Goal: Task Accomplishment & Management: Complete application form

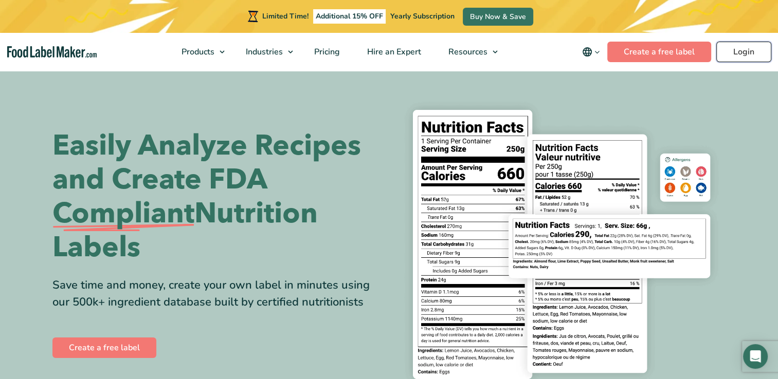
drag, startPoint x: 0, startPoint y: 0, endPoint x: 757, endPoint y: 51, distance: 758.6
click at [757, 51] on link "Login" at bounding box center [743, 52] width 55 height 21
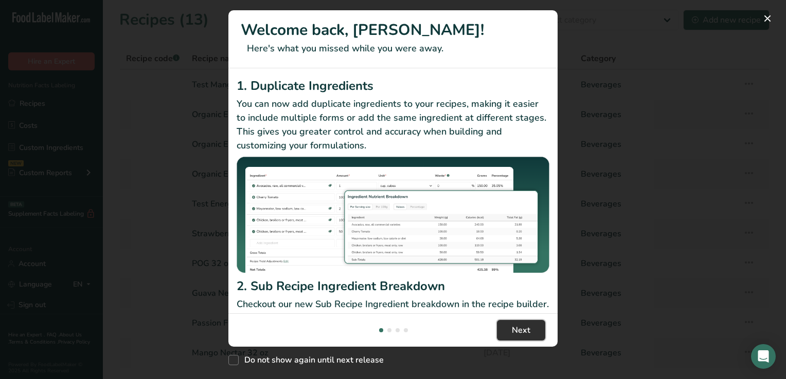
click at [522, 328] on span "Next" at bounding box center [521, 330] width 19 height 12
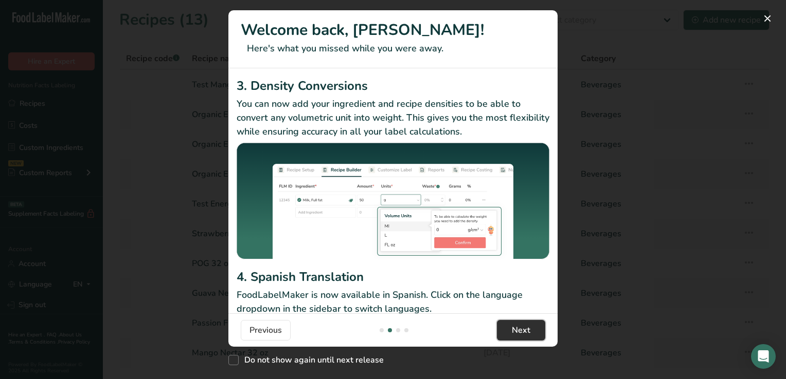
click at [522, 328] on span "Next" at bounding box center [521, 330] width 19 height 12
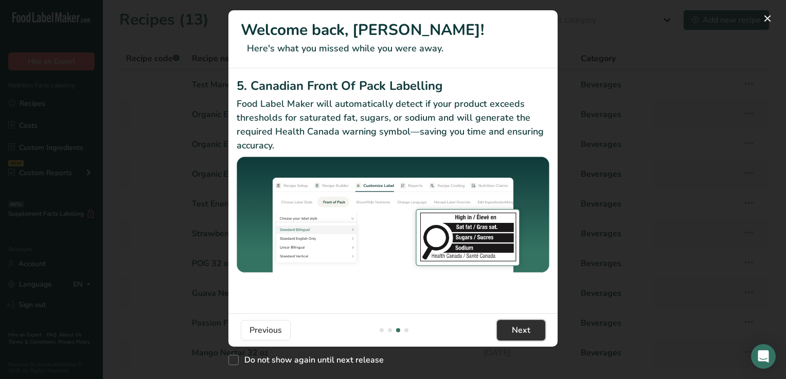
click at [522, 328] on span "Next" at bounding box center [521, 330] width 19 height 12
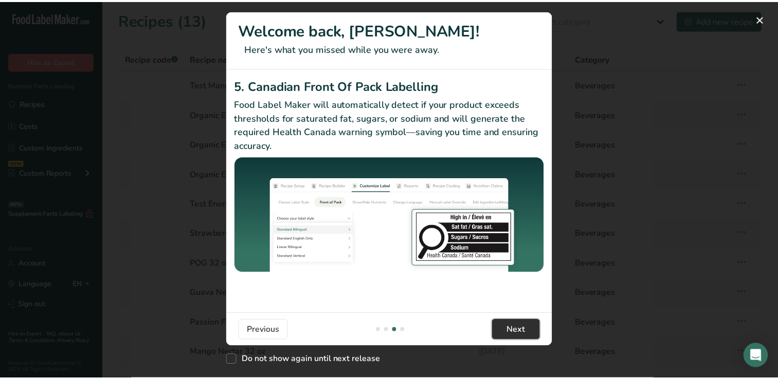
scroll to position [0, 987]
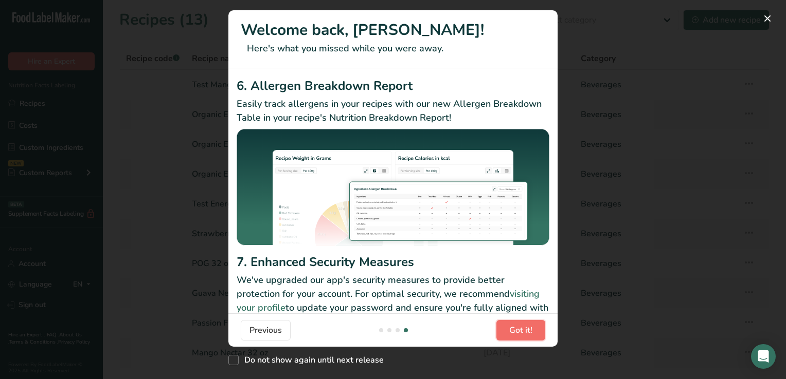
click at [522, 328] on span "Got it!" at bounding box center [520, 330] width 23 height 12
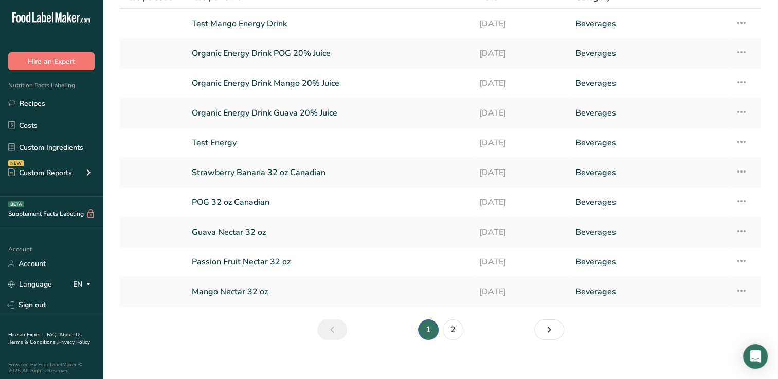
scroll to position [64, 0]
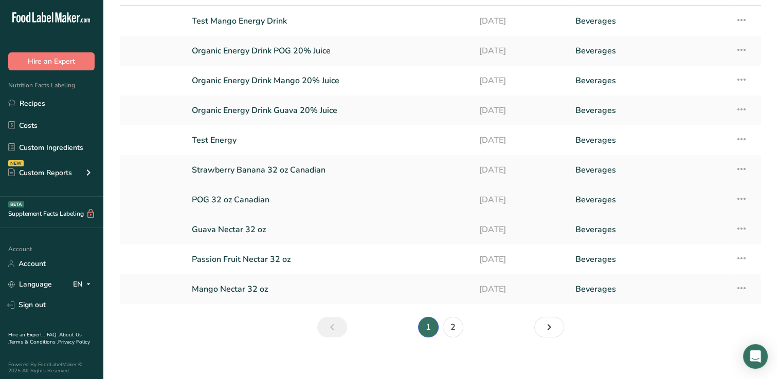
click at [245, 197] on link "POG 32 oz Canadian" at bounding box center [329, 200] width 275 height 22
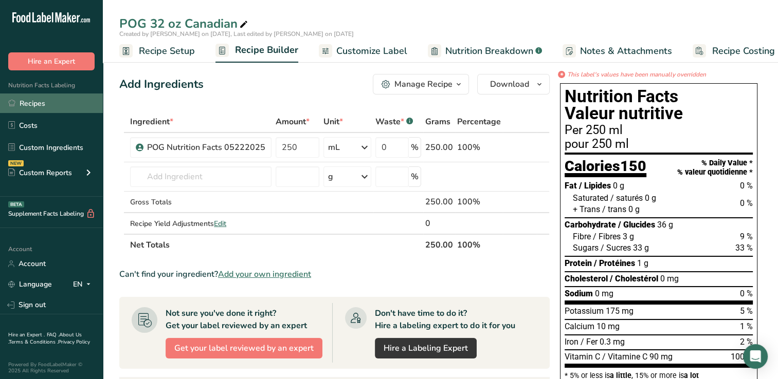
click at [29, 106] on link "Recipes" at bounding box center [51, 104] width 103 height 20
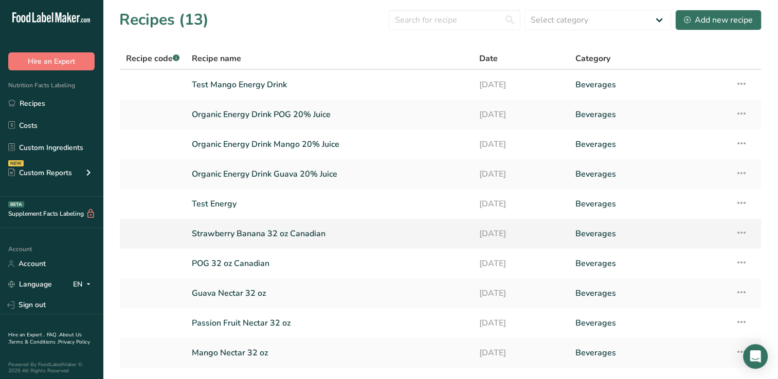
click at [294, 232] on link "Strawberry Banana 32 oz Canadian" at bounding box center [329, 234] width 275 height 22
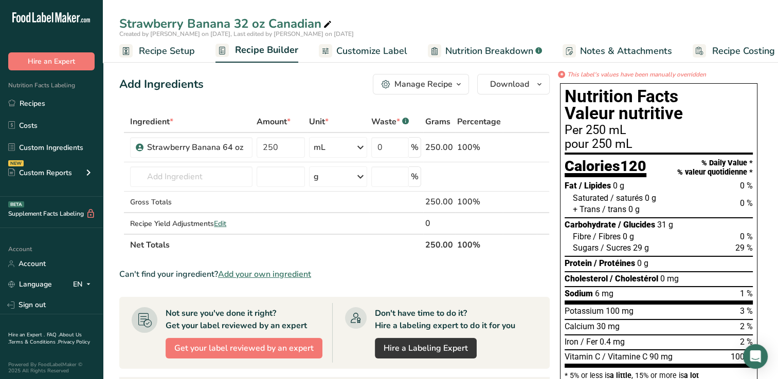
click at [178, 50] on span "Recipe Setup" at bounding box center [167, 51] width 56 height 14
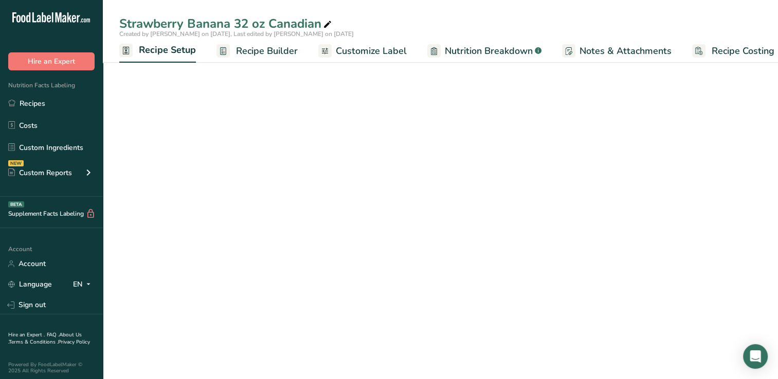
scroll to position [0, 4]
select select "17"
select select "22"
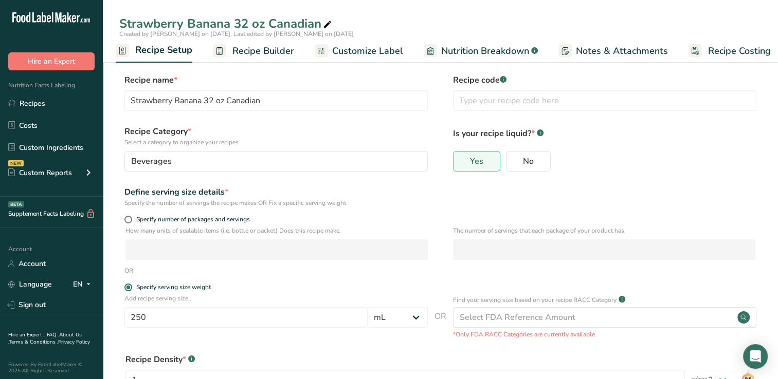
click at [259, 50] on span "Recipe Builder" at bounding box center [263, 51] width 62 height 14
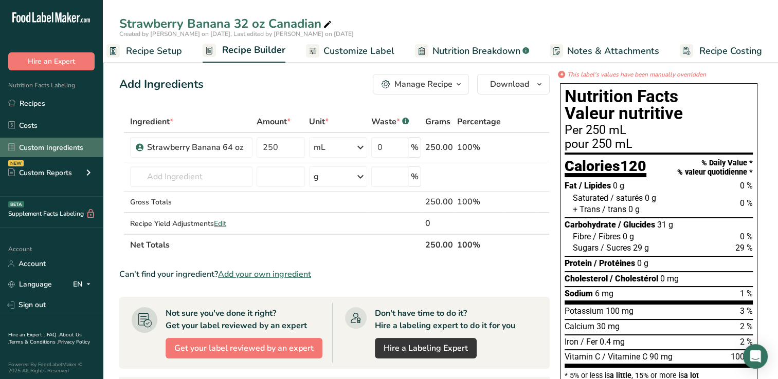
click at [37, 145] on link "Custom Ingredients" at bounding box center [51, 148] width 103 height 20
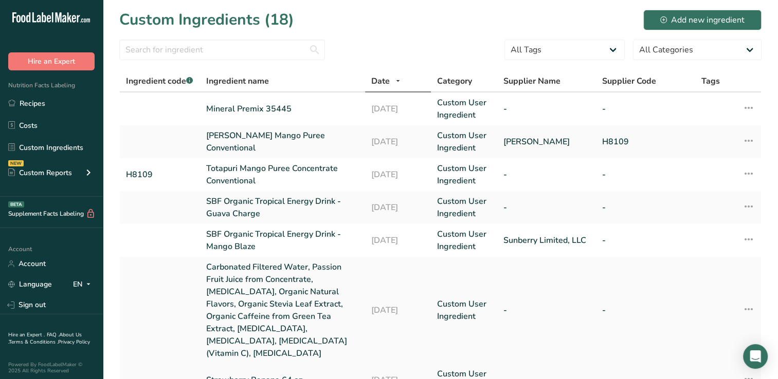
click at [269, 374] on link "Strawberry Banana 64 oz" at bounding box center [282, 380] width 153 height 12
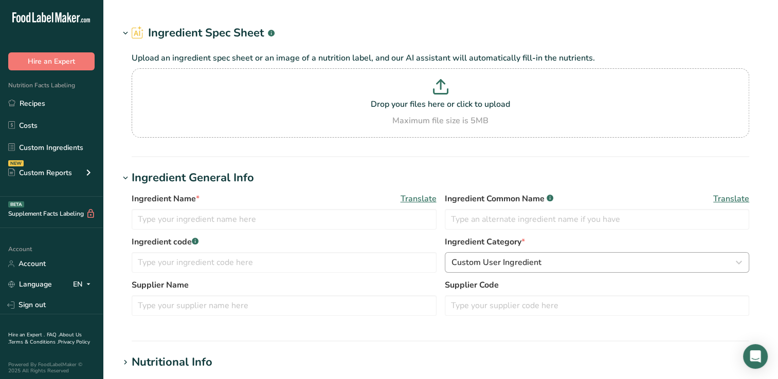
type input "Strawberry Banana 64 oz"
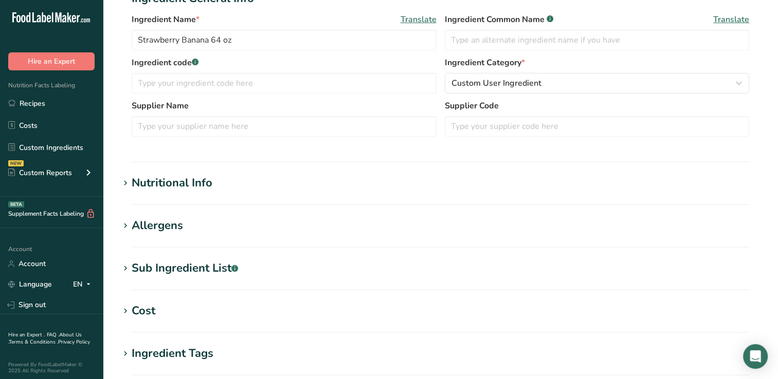
scroll to position [168, 0]
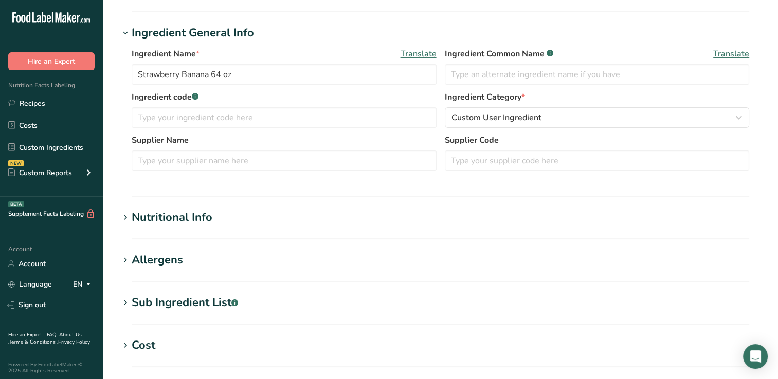
click at [191, 215] on div "Nutritional Info" at bounding box center [172, 217] width 81 height 17
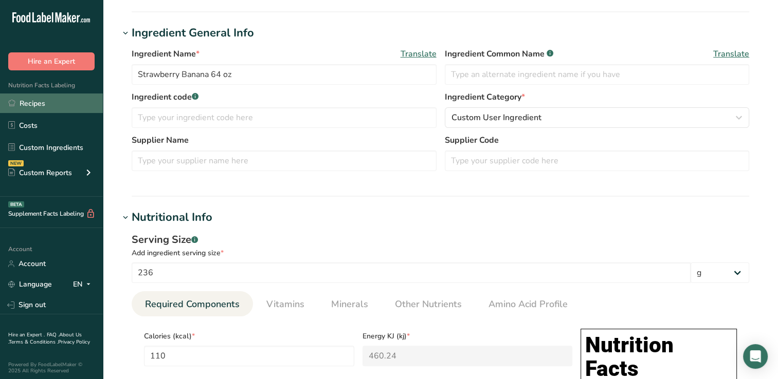
click at [32, 101] on link "Recipes" at bounding box center [51, 104] width 103 height 20
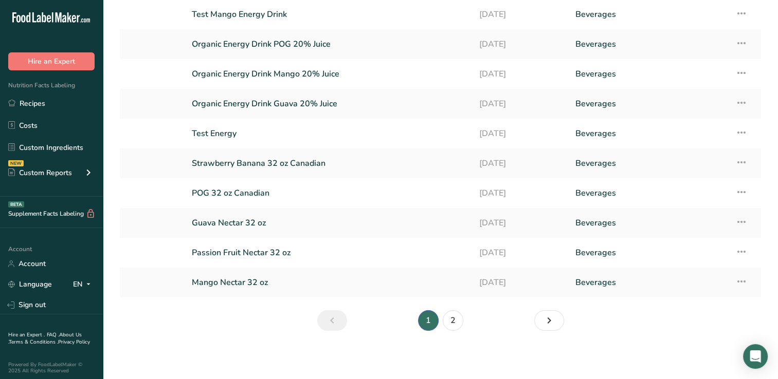
scroll to position [64, 0]
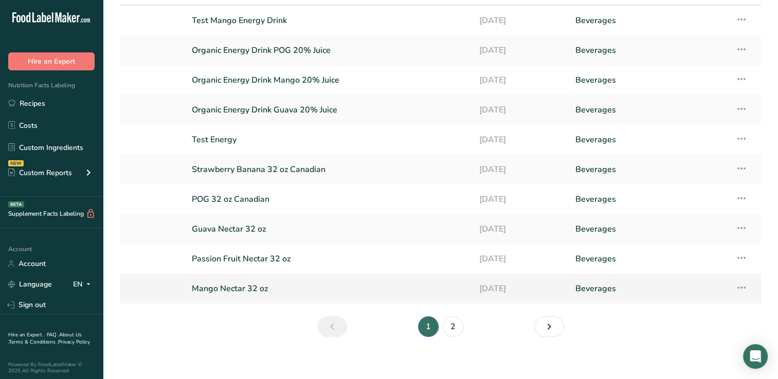
click at [229, 287] on link "Mango Nectar 32 oz" at bounding box center [329, 289] width 275 height 22
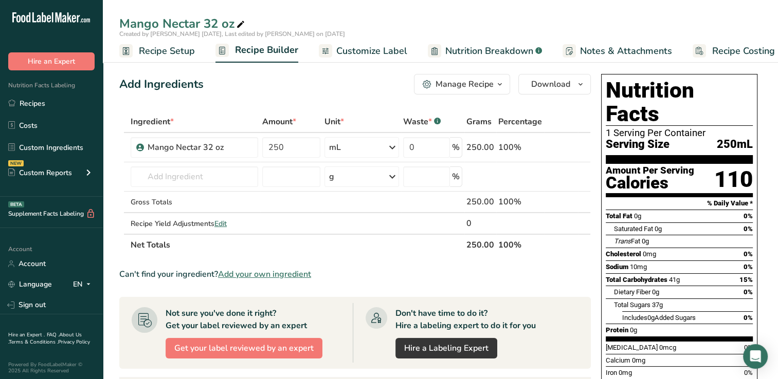
click at [359, 51] on span "Customize Label" at bounding box center [371, 51] width 71 height 14
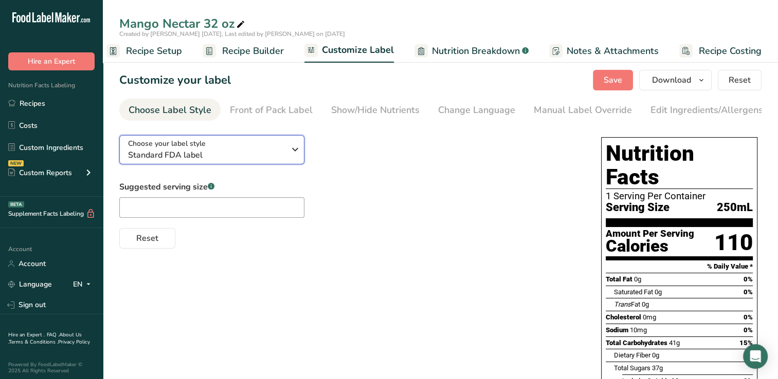
click at [294, 148] on icon "button" at bounding box center [295, 149] width 12 height 19
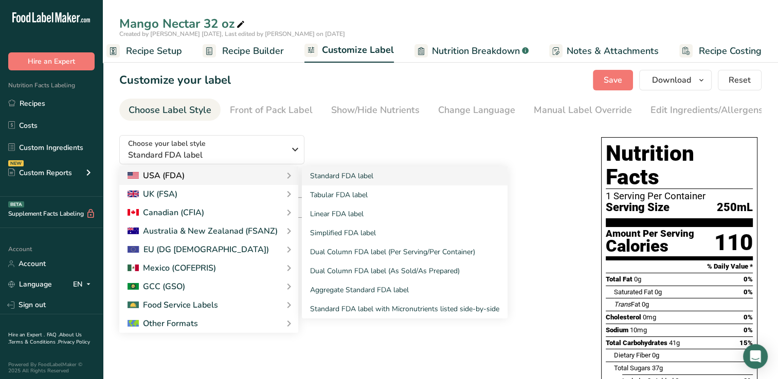
click at [175, 177] on div "USA (FDA)" at bounding box center [156, 176] width 57 height 12
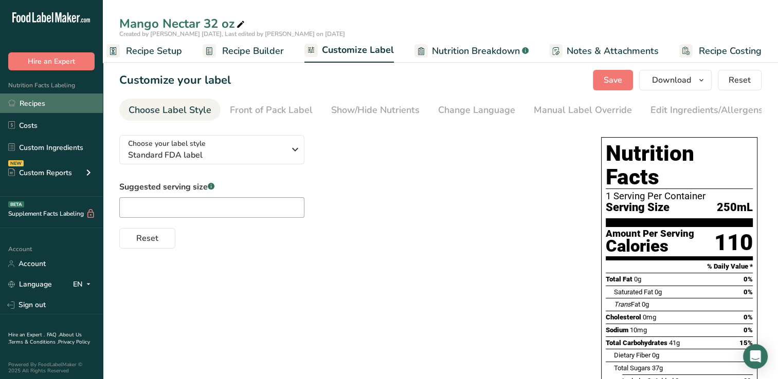
click at [41, 101] on link "Recipes" at bounding box center [51, 104] width 103 height 20
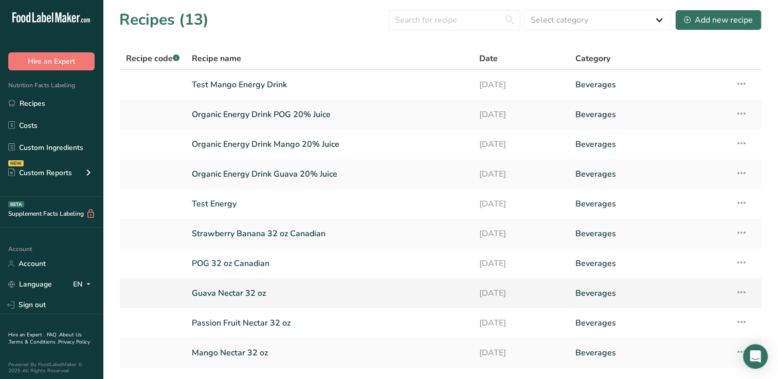
click at [202, 293] on link "Guava Nectar 32 oz" at bounding box center [329, 294] width 275 height 22
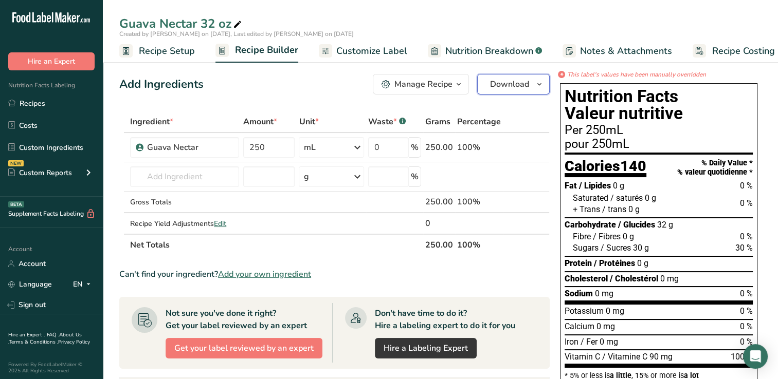
click at [512, 82] on span "Download" at bounding box center [509, 84] width 39 height 12
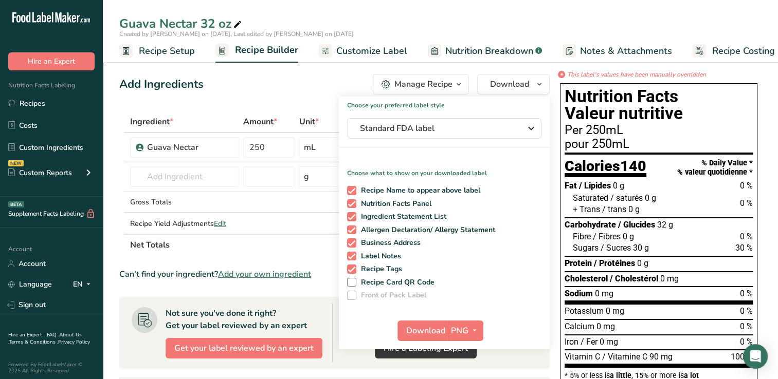
click at [228, 94] on div "Add Ingredients Manage Recipe Delete Recipe Duplicate Recipe Scale Recipe Save …" at bounding box center [334, 84] width 430 height 21
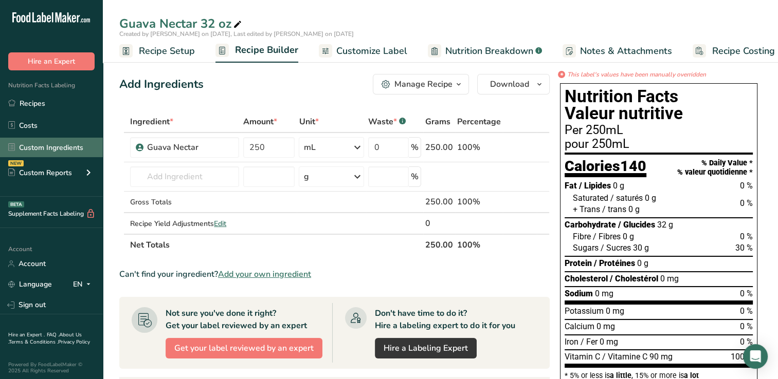
click at [38, 144] on link "Custom Ingredients" at bounding box center [51, 148] width 103 height 20
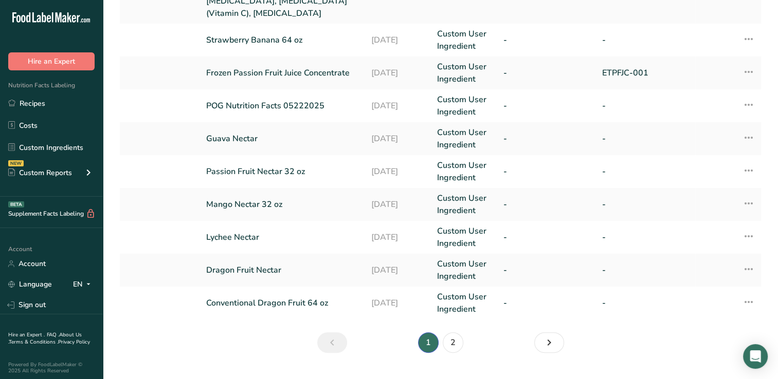
scroll to position [350, 0]
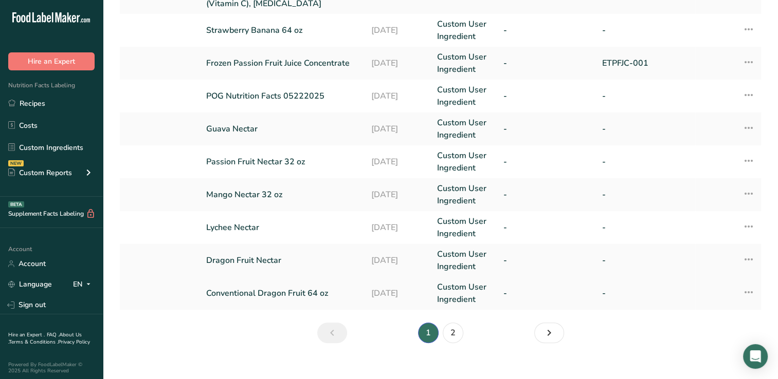
click at [235, 287] on link "Conventional Dragon Fruit 64 oz" at bounding box center [282, 293] width 153 height 12
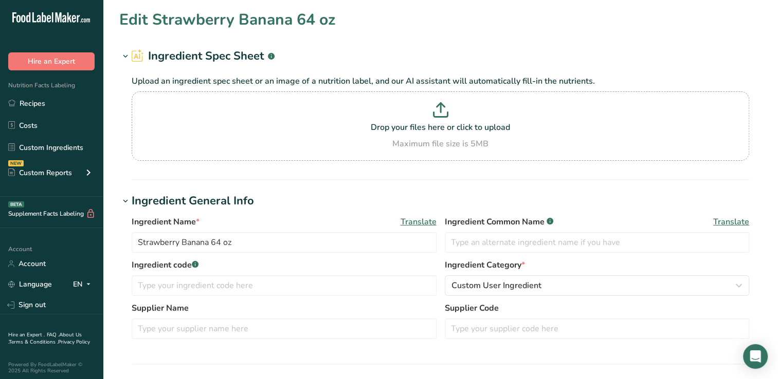
type input "Conventional Dragon Fruit 64 oz"
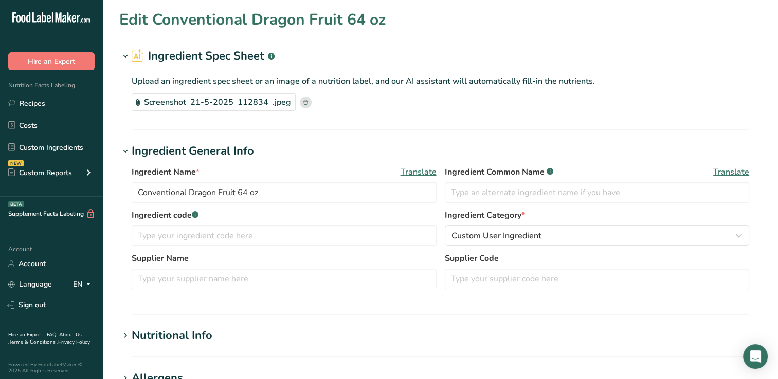
click at [220, 100] on div "Screenshot_21-5-2025_112834_.jpeg" at bounding box center [214, 102] width 164 height 17
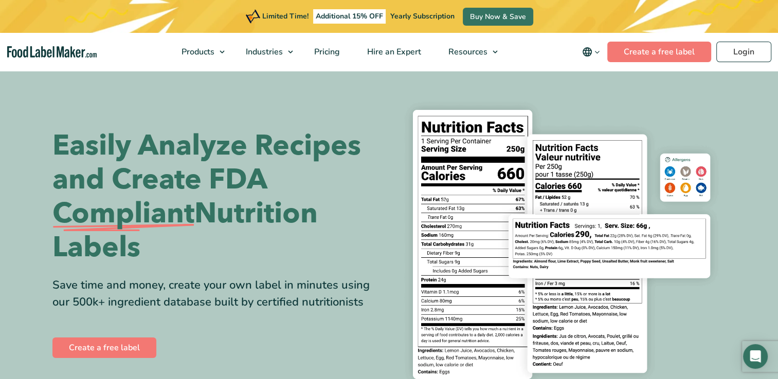
drag, startPoint x: 743, startPoint y: 50, endPoint x: 561, endPoint y: 74, distance: 183.0
click at [561, 74] on section "Easily Analyze Recipes and Create FDA Compliant Nutrition Labels Save time and …" at bounding box center [389, 244] width 778 height 351
click at [757, 50] on link "Login" at bounding box center [743, 52] width 55 height 21
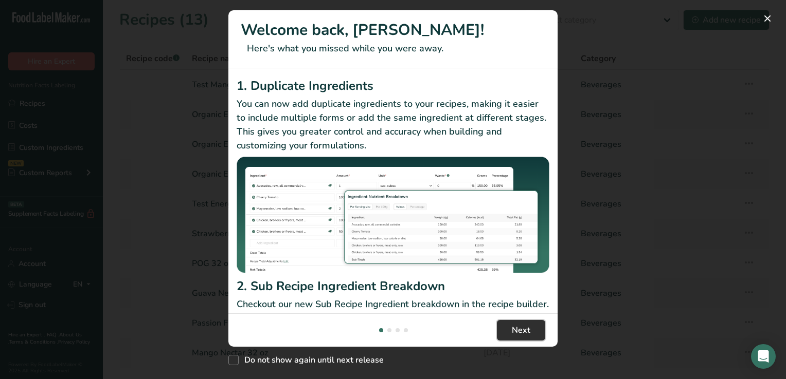
click at [536, 330] on button "Next" at bounding box center [521, 330] width 48 height 21
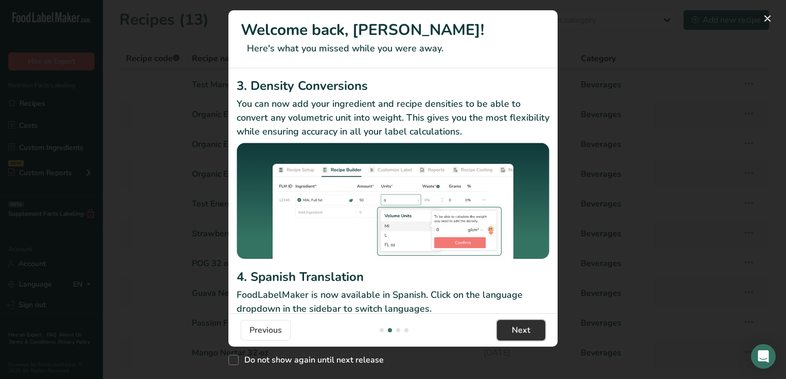
click at [536, 330] on button "Next" at bounding box center [521, 330] width 48 height 21
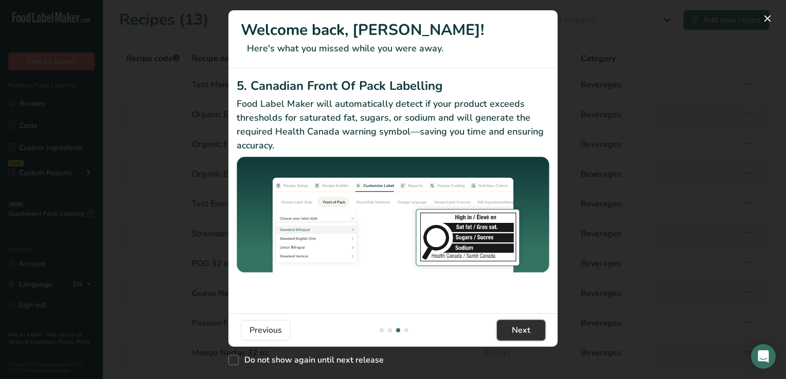
click at [536, 330] on button "Next" at bounding box center [521, 330] width 48 height 21
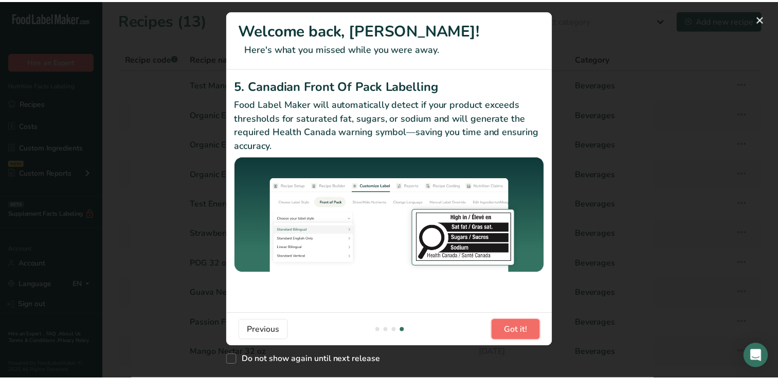
scroll to position [0, 987]
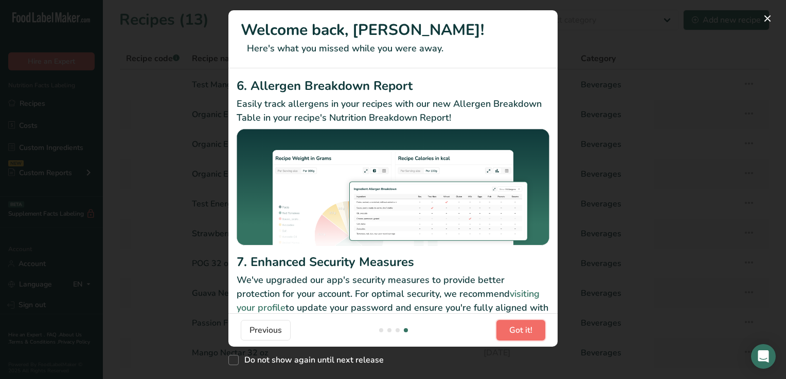
click at [536, 330] on button "Got it!" at bounding box center [520, 330] width 49 height 21
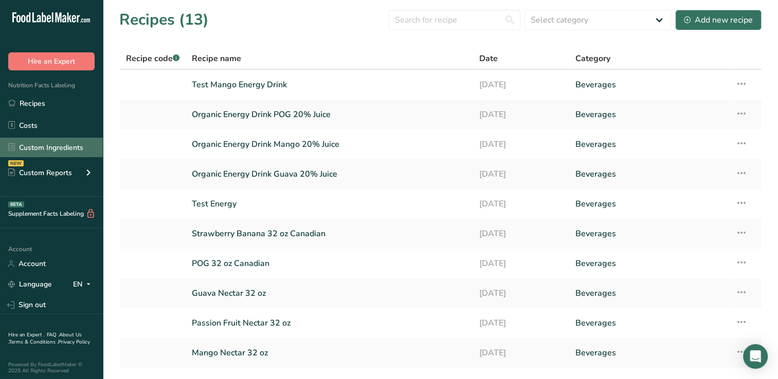
click at [55, 145] on link "Custom Ingredients" at bounding box center [51, 148] width 103 height 20
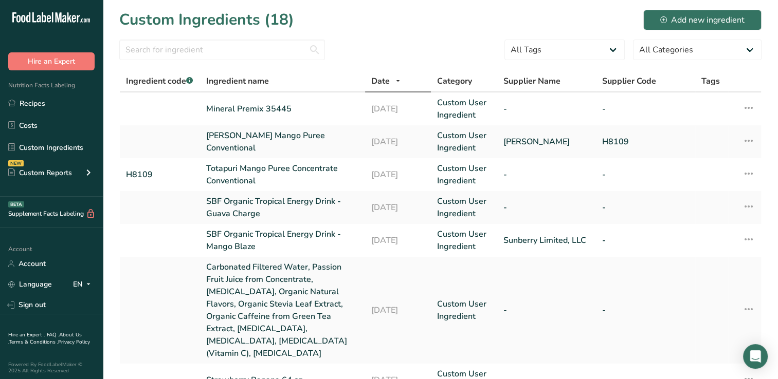
drag, startPoint x: 761, startPoint y: 21, endPoint x: 367, endPoint y: 30, distance: 394.0
click at [367, 30] on div "Custom Ingredients (18) Add new ingredient" at bounding box center [440, 19] width 642 height 23
click at [706, 20] on div "Add new ingredient" at bounding box center [702, 20] width 84 height 12
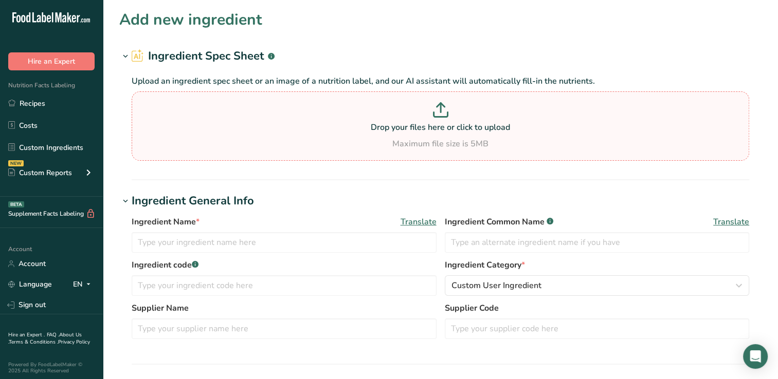
click at [439, 110] on icon at bounding box center [440, 109] width 15 height 15
click at [439, 110] on input "Drop your files here or click to upload Maximum file size is 5MB" at bounding box center [441, 126] width 618 height 69
type input "C:\fakepath\25-173_SBF_Conventional_Nectars_PET_32oz_INLAND_MM7792_WoodandDots-…"
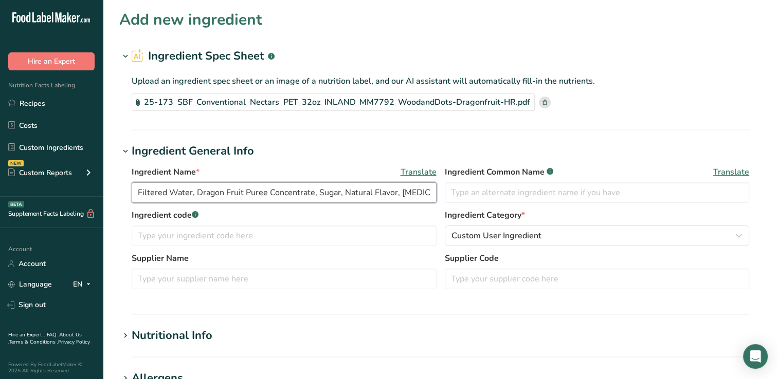
drag, startPoint x: 431, startPoint y: 192, endPoint x: 139, endPoint y: 190, distance: 292.6
click at [139, 190] on input "Filtered Water, Dragon Fruit Puree Concentrate, Sugar, Natural Flavor, [MEDICAL…" at bounding box center [284, 193] width 305 height 21
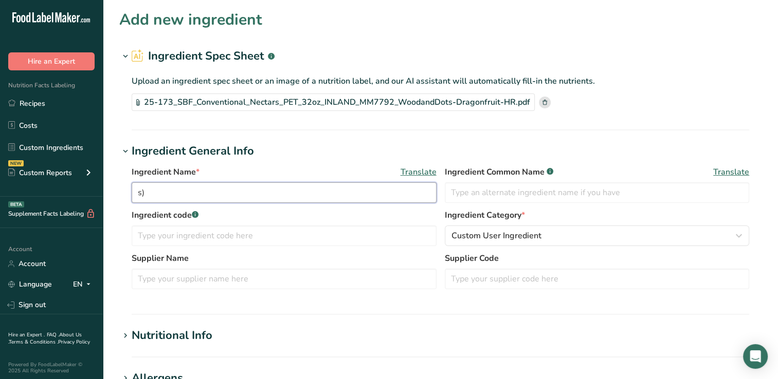
type input ")"
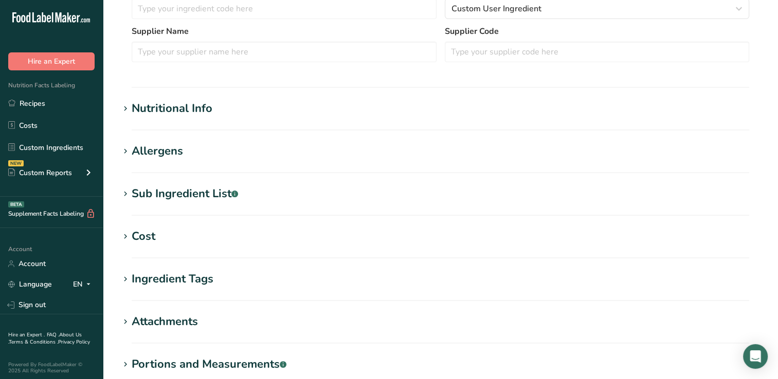
scroll to position [358, 0]
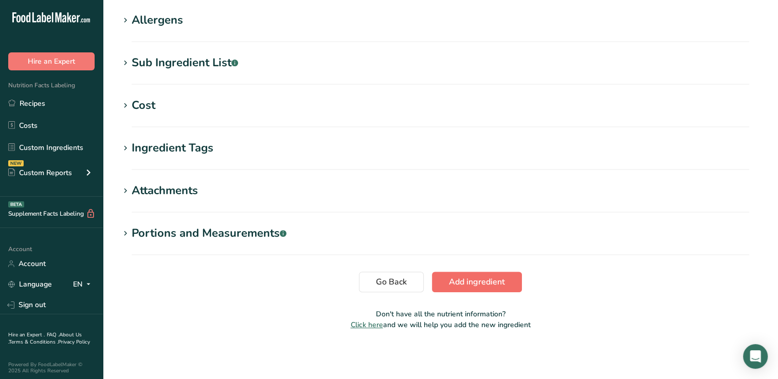
type input "Conventional Nectar Dragon Fruit PET 32 oz"
click at [503, 281] on span "Add ingredient" at bounding box center [477, 282] width 56 height 12
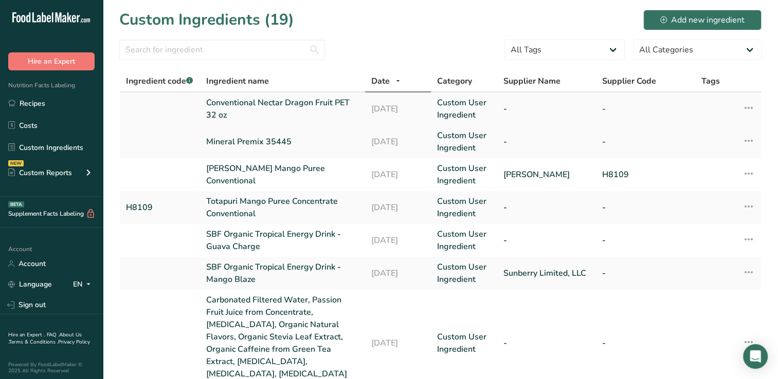
click at [282, 112] on link "Conventional Nectar Dragon Fruit PET 32 oz" at bounding box center [282, 109] width 153 height 25
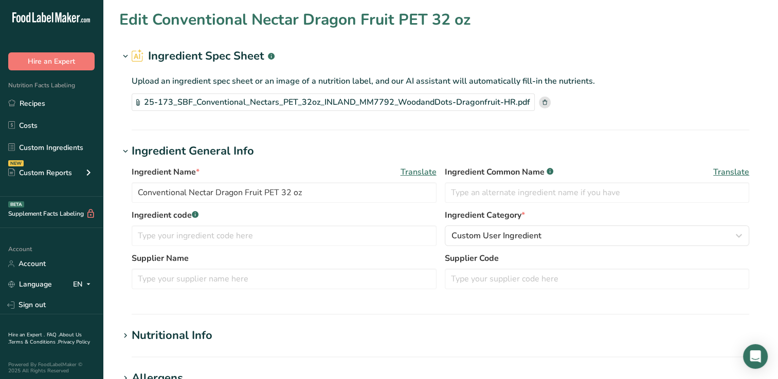
type input "110"
type KJ "460.24"
type Fat "0"
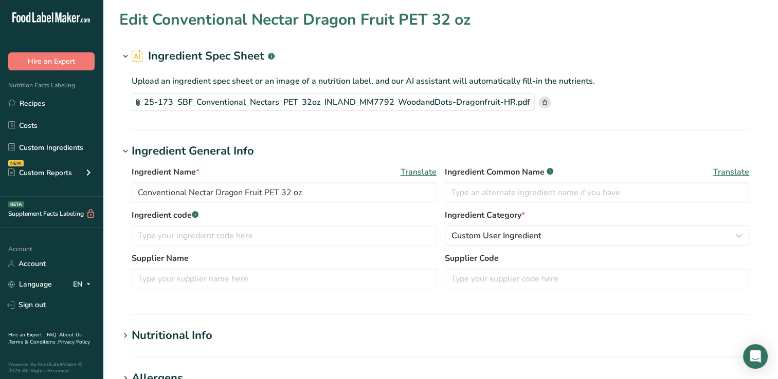
type input "0"
type input "5"
type Carbohydrates "27"
type Fiber "0"
type Sugars "24"
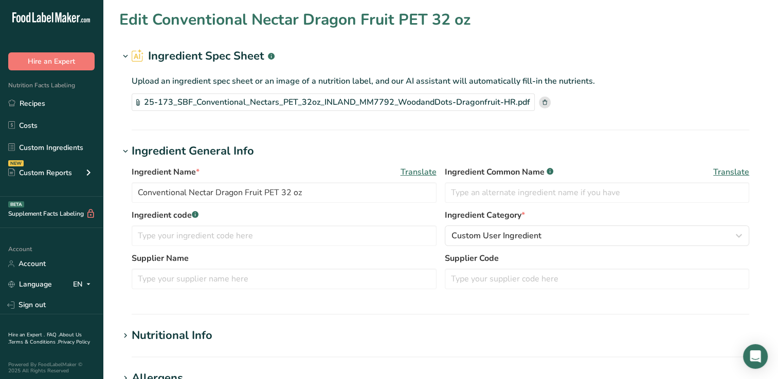
type Sugars "20"
type input "0"
click at [181, 335] on div "Nutritional Info" at bounding box center [172, 336] width 81 height 17
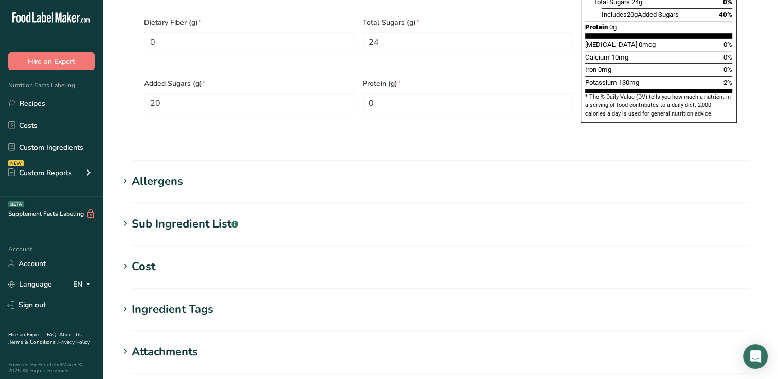
scroll to position [678, 0]
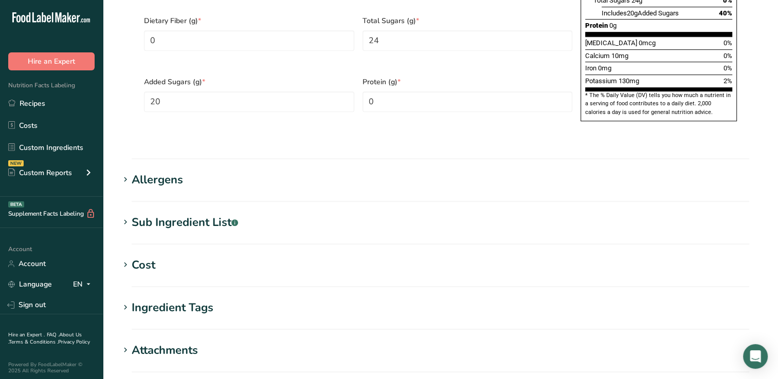
click at [212, 300] on div "Ingredient Tags" at bounding box center [173, 308] width 82 height 17
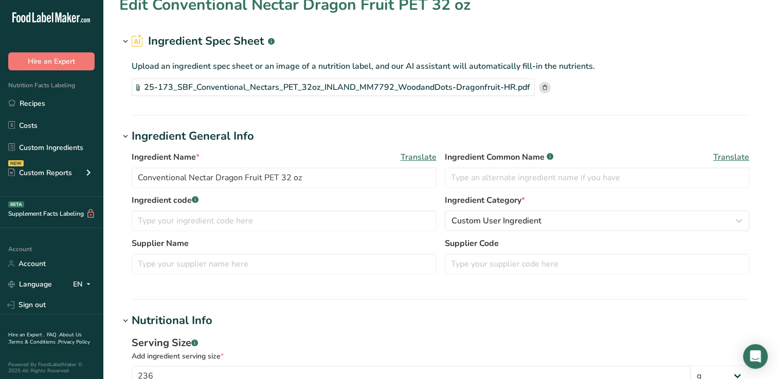
scroll to position [0, 0]
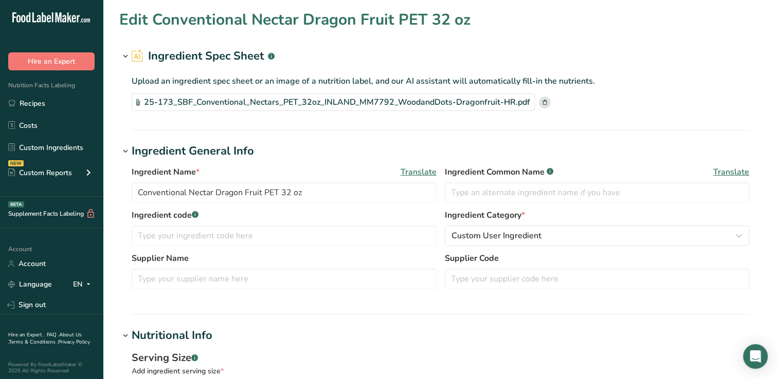
click at [253, 99] on div "25-173_SBF_Conventional_Nectars_PET_32oz_INLAND_MM7792_WoodandDots-Dragonfruit-…" at bounding box center [333, 102] width 403 height 17
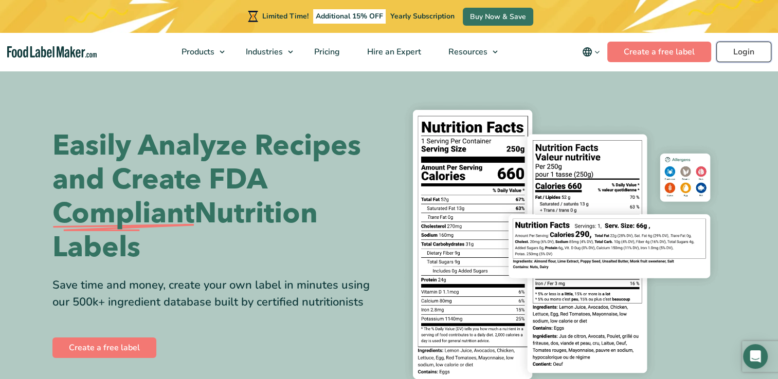
click at [753, 50] on link "Login" at bounding box center [743, 52] width 55 height 21
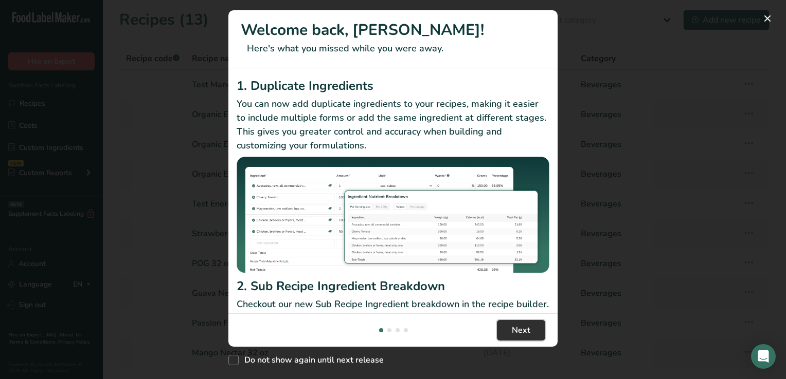
click at [524, 332] on span "Next" at bounding box center [521, 330] width 19 height 12
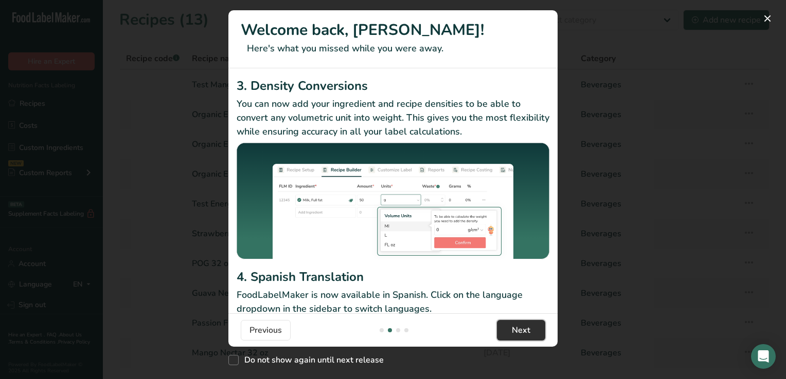
click at [524, 332] on span "Next" at bounding box center [521, 330] width 19 height 12
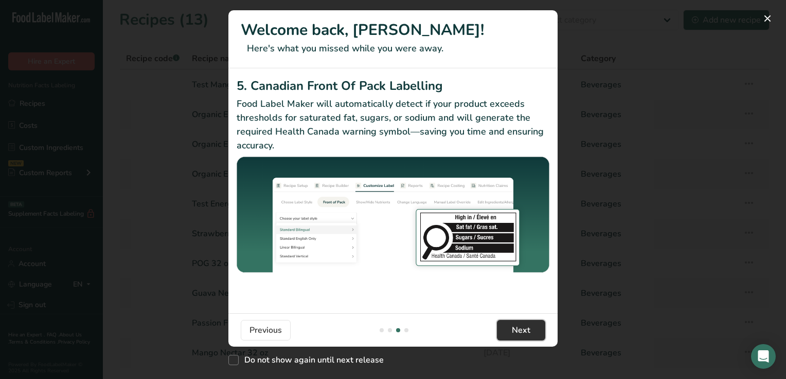
click at [524, 332] on span "Next" at bounding box center [521, 330] width 19 height 12
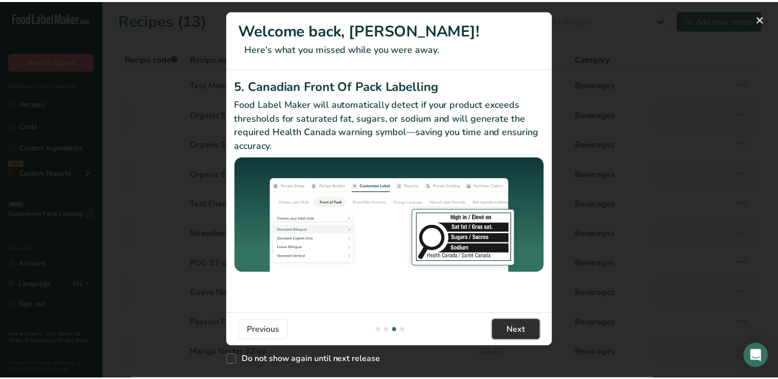
scroll to position [0, 987]
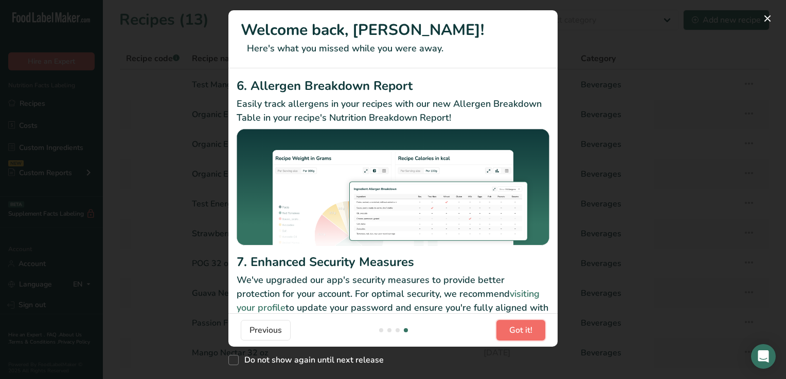
click at [524, 332] on span "Got it!" at bounding box center [520, 330] width 23 height 12
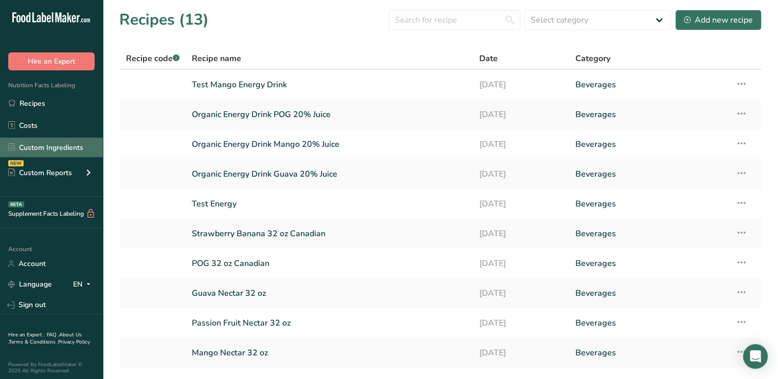
click at [49, 145] on link "Custom Ingredients" at bounding box center [51, 148] width 103 height 20
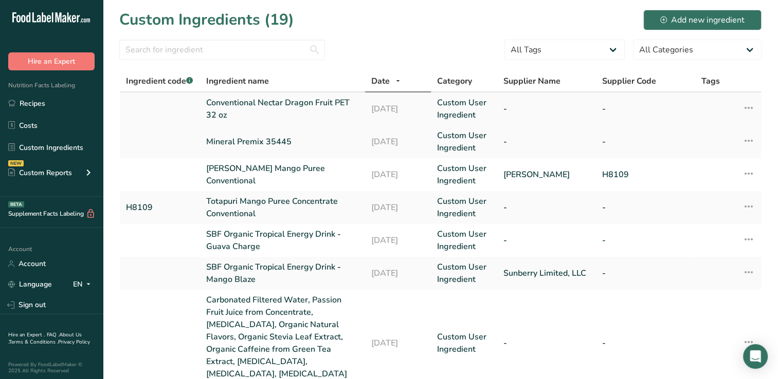
click at [749, 107] on icon at bounding box center [748, 108] width 12 height 19
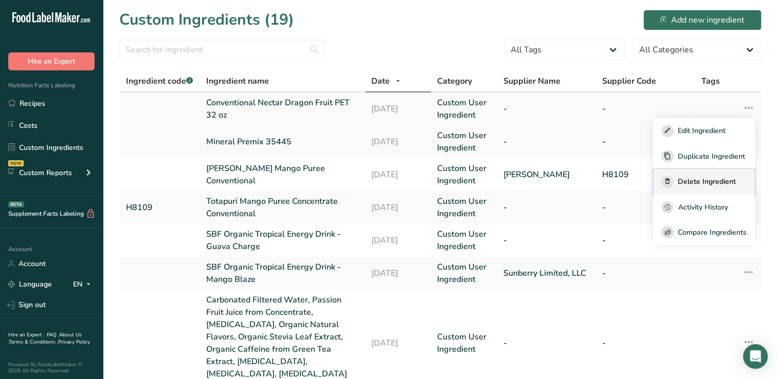
click at [701, 179] on span "Delete Ingredient" at bounding box center [707, 181] width 58 height 11
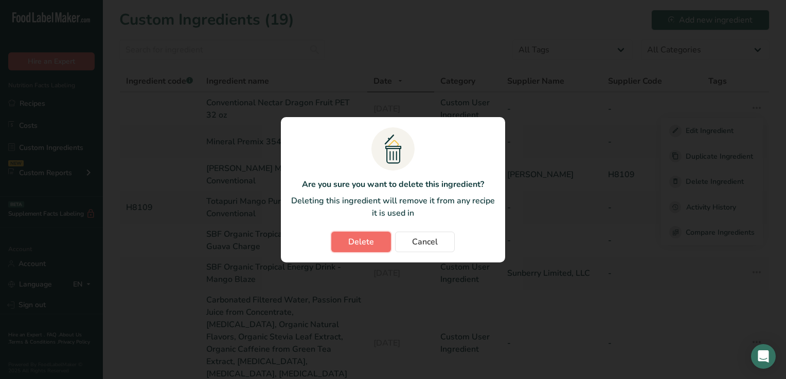
click at [362, 239] on span "Delete" at bounding box center [361, 242] width 26 height 12
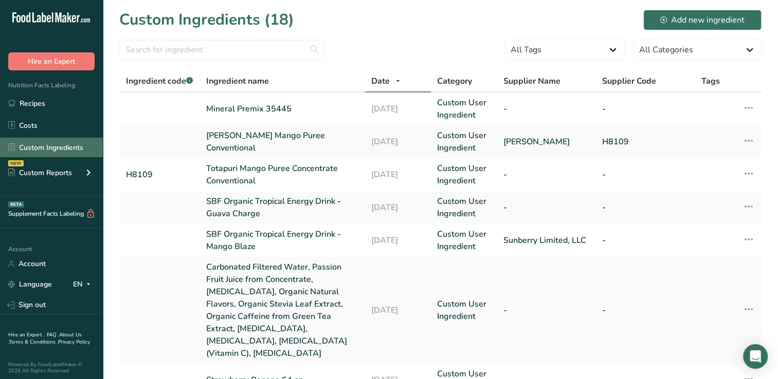
click at [46, 145] on link "Custom Ingredients" at bounding box center [51, 148] width 103 height 20
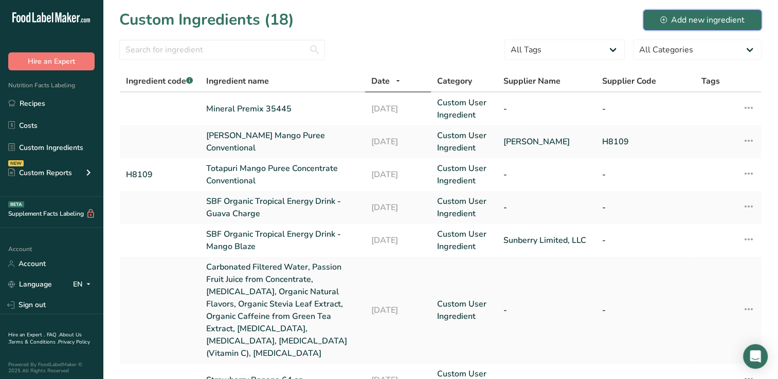
click at [702, 18] on div "Add new ingredient" at bounding box center [702, 20] width 84 height 12
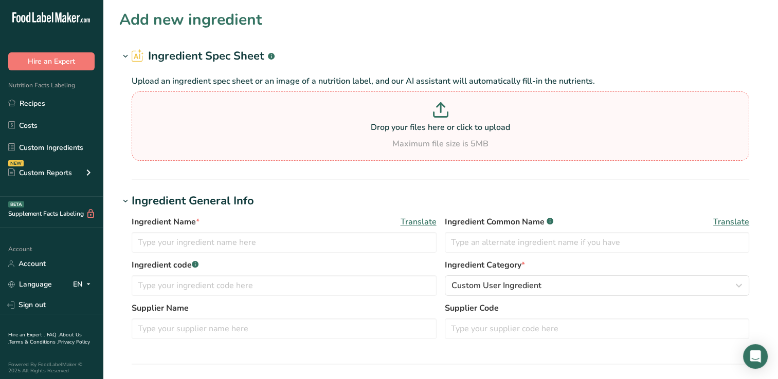
click at [441, 112] on icon at bounding box center [441, 107] width 0 height 9
click at [440, 112] on input "Drop your files here or click to upload Maximum file size is 5MB" at bounding box center [441, 126] width 618 height 69
type input "C:\fakepath\25-173_SBF_Conventional_Nectars_PET_32oz_INLAND_MM7792_WoodandDots-…"
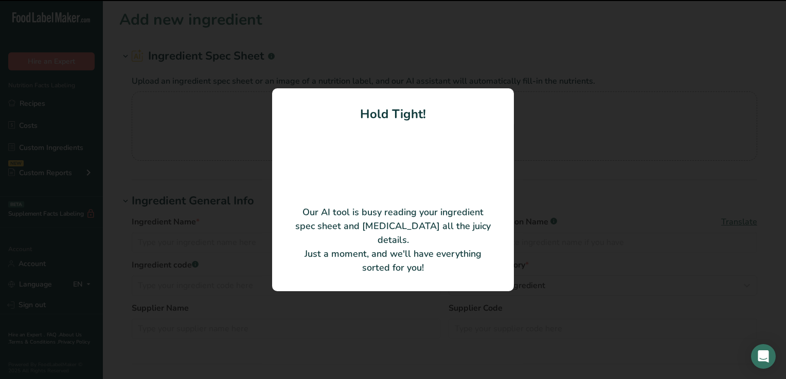
type input "Filtered Water, Dragon Fruit Puree Concentrate, Sugar, Natural Flavor, [MEDICAL…"
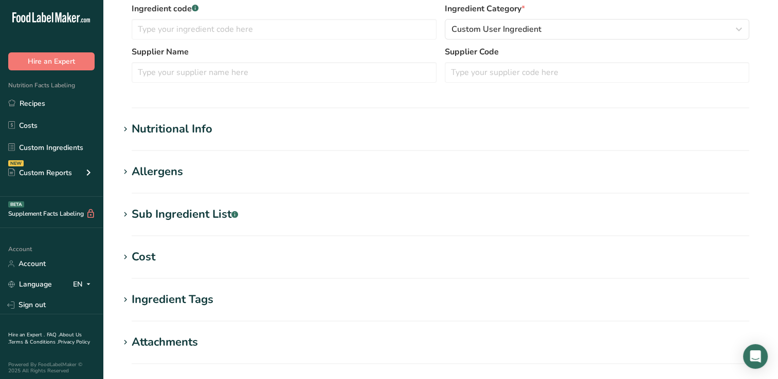
scroll to position [358, 0]
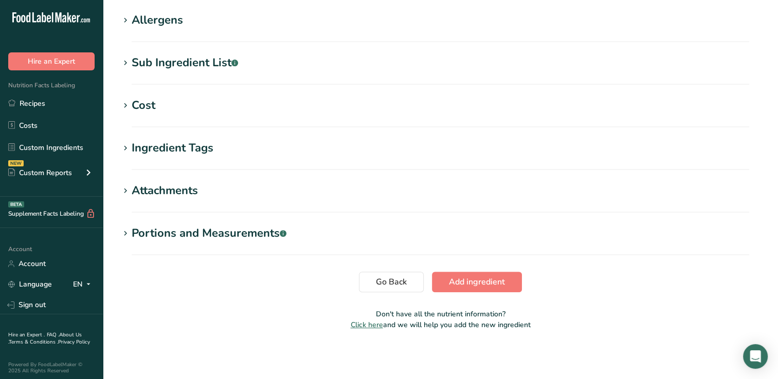
drag, startPoint x: 781, startPoint y: 196, endPoint x: 547, endPoint y: 145, distance: 239.5
click at [547, 145] on h1 "Ingredient Tags" at bounding box center [440, 148] width 642 height 17
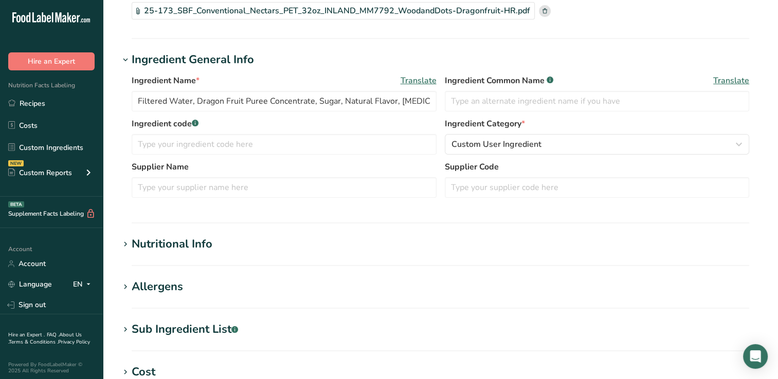
scroll to position [89, 0]
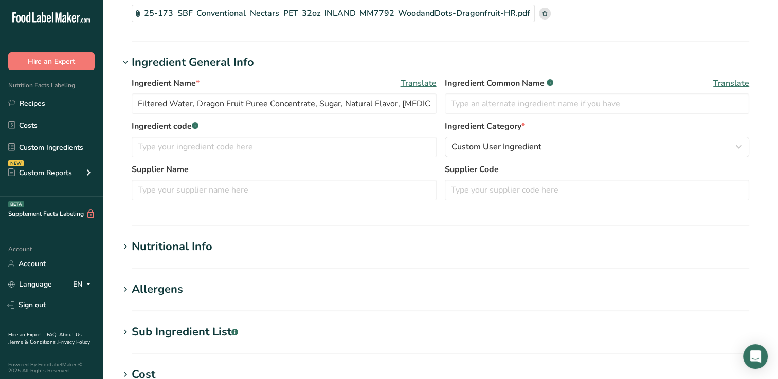
click at [162, 247] on div "Nutritional Info" at bounding box center [172, 247] width 81 height 17
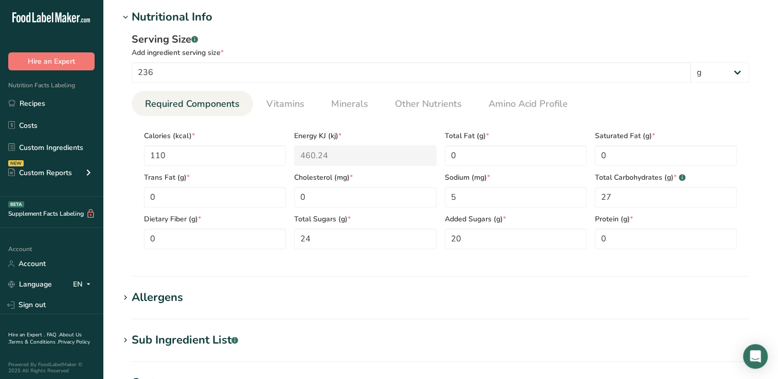
scroll to position [629, 0]
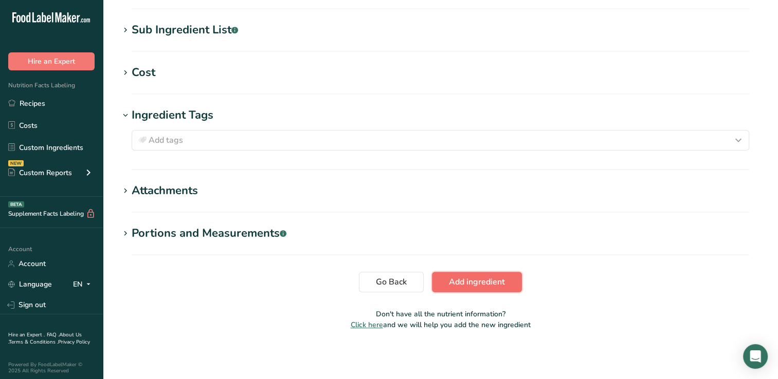
click at [480, 281] on span "Add ingredient" at bounding box center [477, 282] width 56 height 12
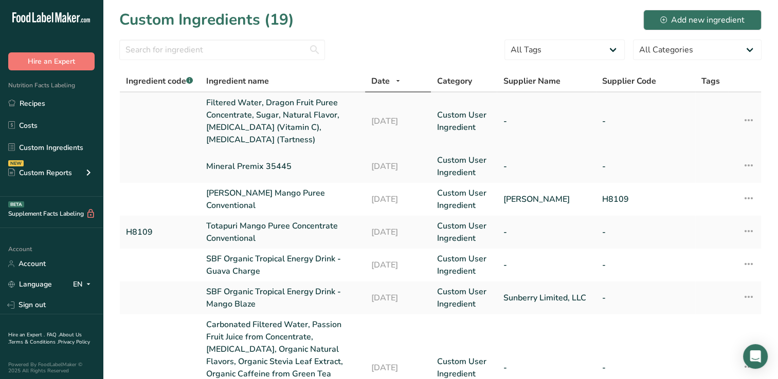
click at [279, 104] on link "Filtered Water, Dragon Fruit Puree Concentrate, Sugar, Natural Flavor, [MEDICAL…" at bounding box center [282, 121] width 153 height 49
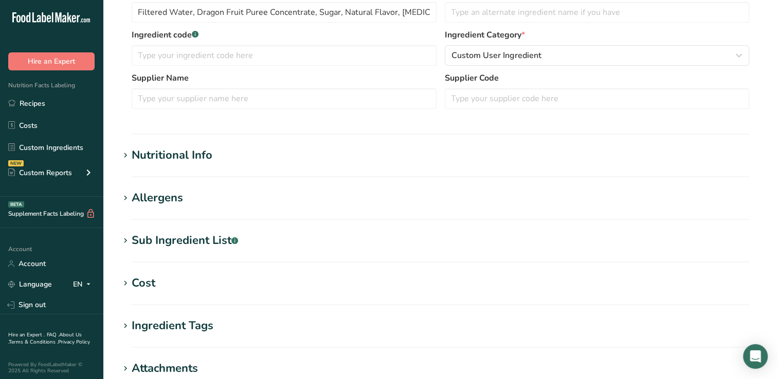
scroll to position [199, 0]
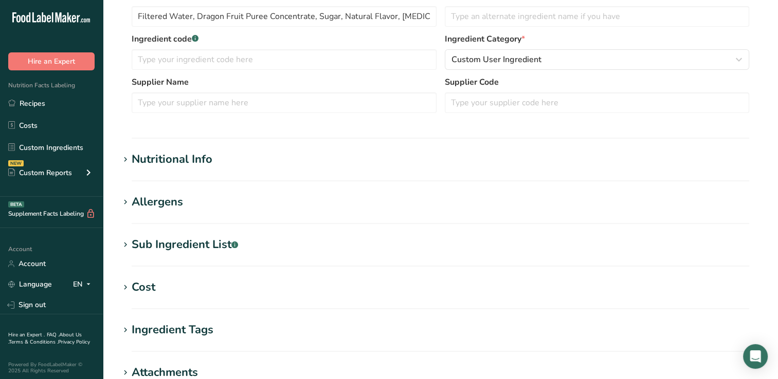
click at [149, 159] on div "Nutritional Info" at bounding box center [172, 159] width 81 height 17
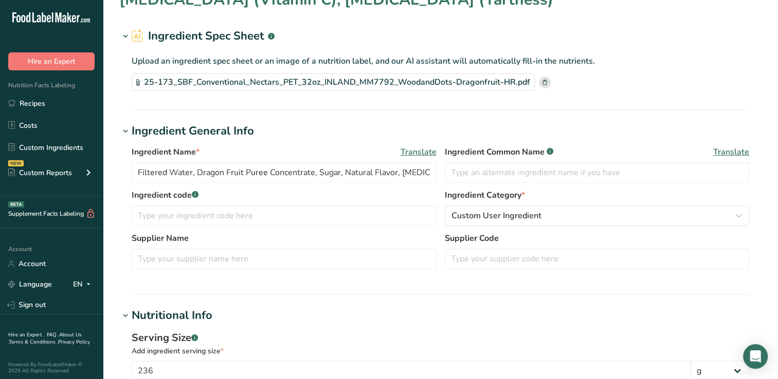
scroll to position [0, 0]
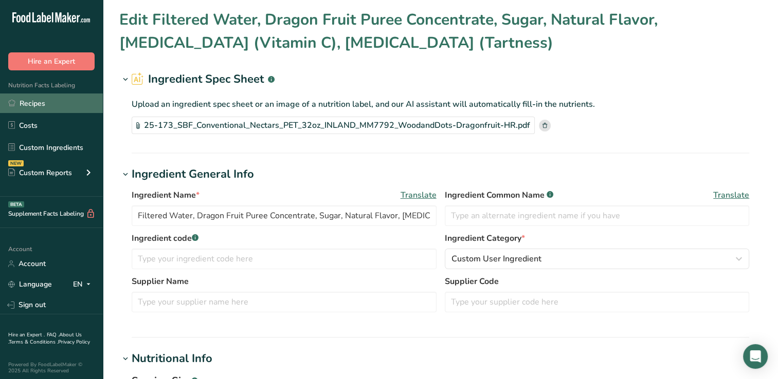
click at [25, 100] on link "Recipes" at bounding box center [51, 104] width 103 height 20
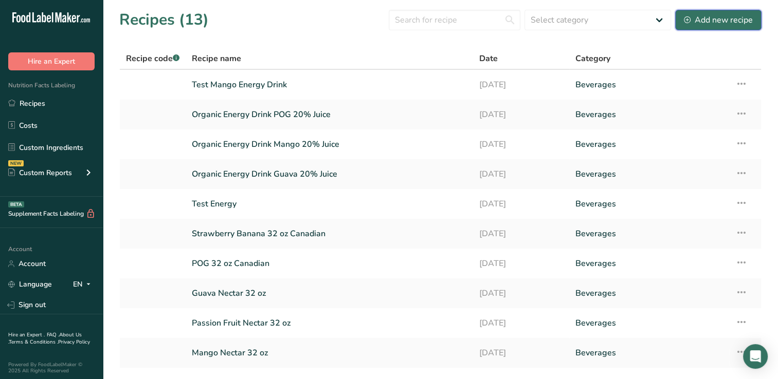
click at [721, 17] on div "Add new recipe" at bounding box center [718, 20] width 69 height 12
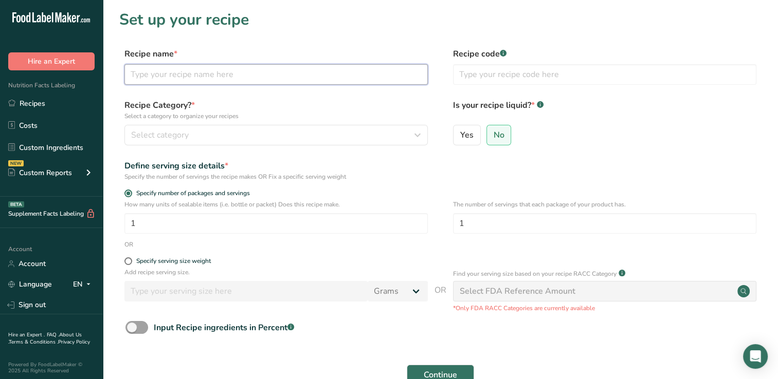
click at [154, 72] on input "text" at bounding box center [275, 74] width 303 height 21
type input "Conventional Nectar Dragon Fruit 12 oz"
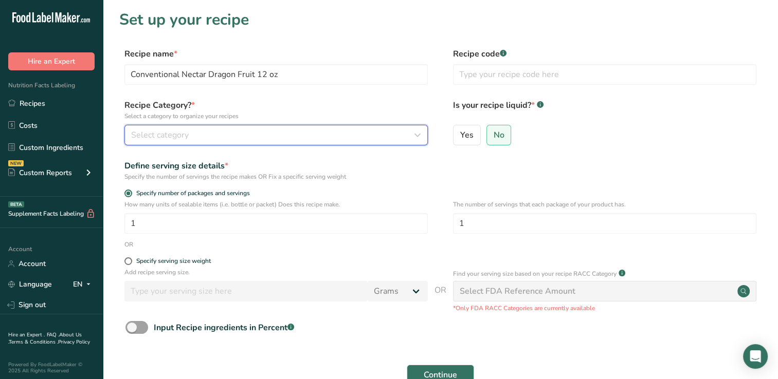
click at [415, 135] on icon "button" at bounding box center [417, 135] width 12 height 19
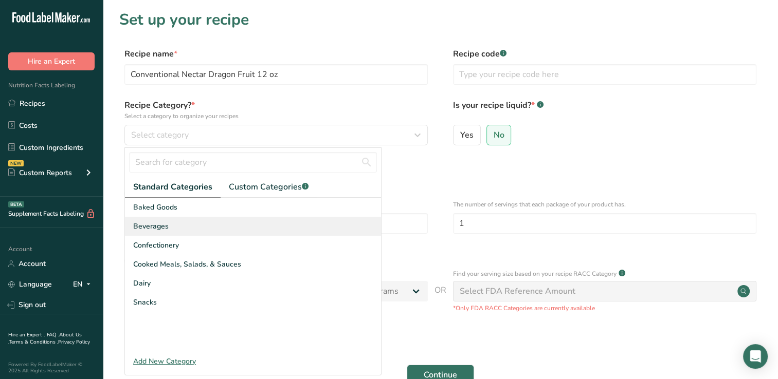
click at [158, 223] on span "Beverages" at bounding box center [150, 226] width 35 height 11
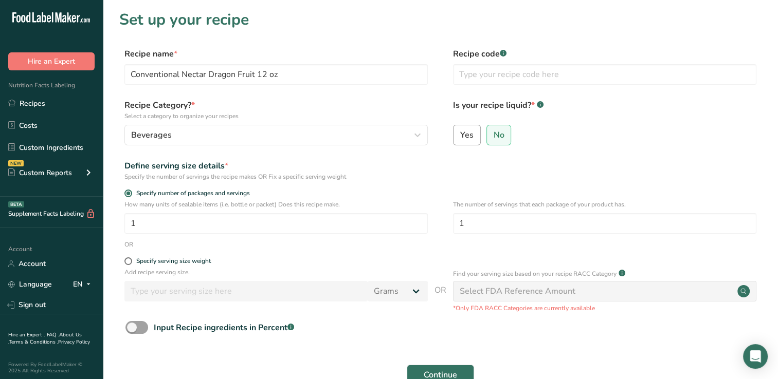
click at [467, 135] on span "Yes" at bounding box center [466, 135] width 13 height 10
click at [460, 135] on input "Yes" at bounding box center [456, 135] width 7 height 7
radio input "true"
radio input "false"
select select "22"
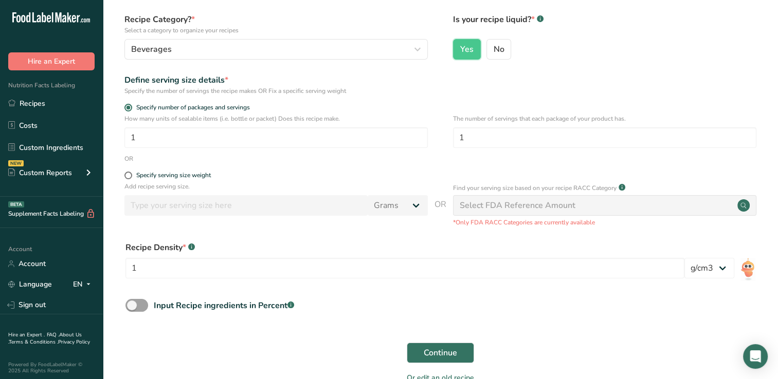
scroll to position [86, 0]
click at [127, 174] on span at bounding box center [128, 175] width 8 height 8
click at [127, 174] on input "Specify serving size weight" at bounding box center [127, 175] width 7 height 7
radio input "true"
radio input "false"
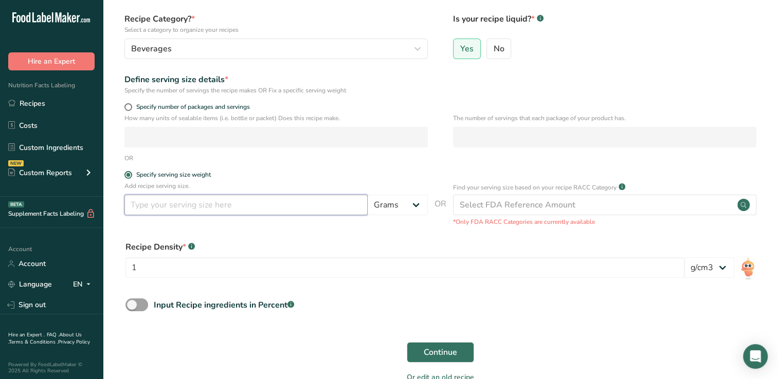
click at [141, 205] on input "number" at bounding box center [245, 205] width 243 height 21
type input "1"
click at [418, 206] on select "Grams kg mg mcg lb oz l mL fl oz tbsp tsp cup qt gallon" at bounding box center [398, 205] width 60 height 21
select select "17"
click at [368, 195] on select "Grams kg mg mcg lb oz l mL fl oz tbsp tsp cup qt gallon" at bounding box center [398, 205] width 60 height 21
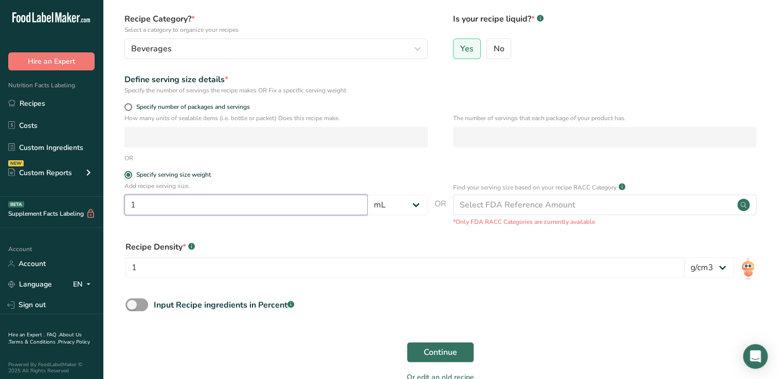
click at [143, 205] on input "1" at bounding box center [245, 205] width 243 height 21
type input "355"
click at [287, 237] on div "Recipe Density * .a-a{fill:#347362;}.b-a{fill:#fff;} 1 lb/ft3 g/cm3" at bounding box center [440, 263] width 642 height 56
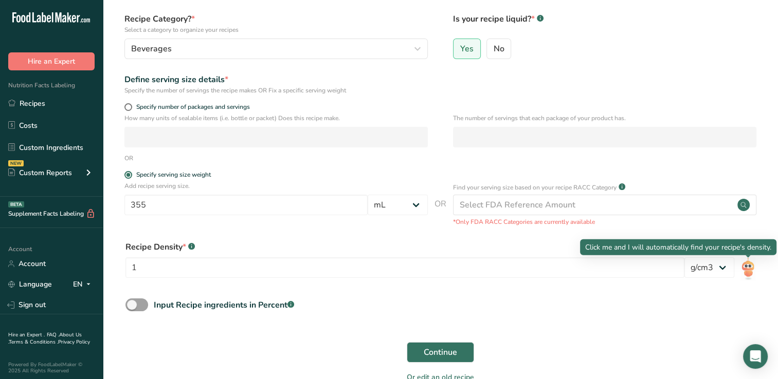
click at [749, 267] on img at bounding box center [747, 269] width 15 height 23
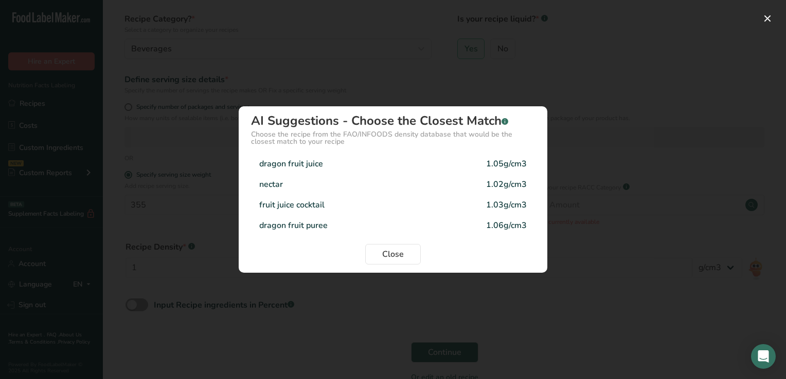
click at [274, 183] on div "nectar" at bounding box center [271, 184] width 24 height 12
type input "1.02"
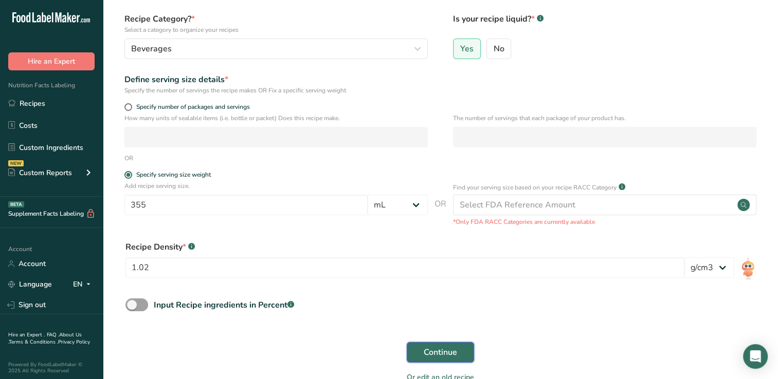
click at [450, 353] on span "Continue" at bounding box center [440, 353] width 33 height 12
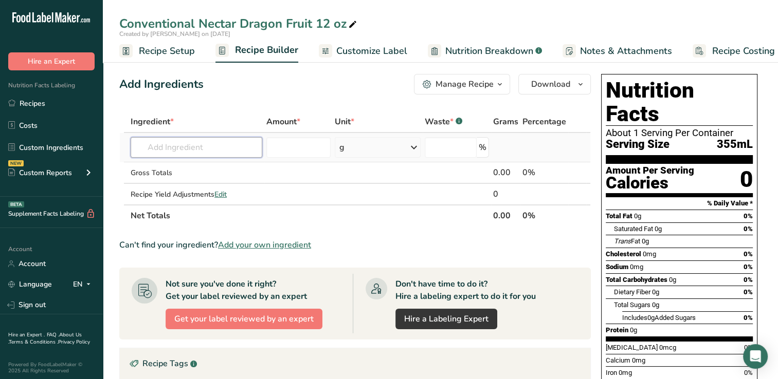
click at [148, 149] on input "text" at bounding box center [197, 147] width 132 height 21
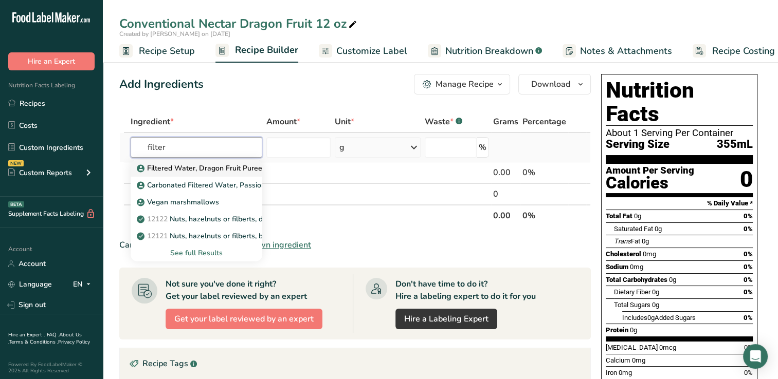
type input "filter"
click at [176, 167] on p "Filtered Water, Dragon Fruit Puree Concentrate, Sugar, Natural Flavor, [MEDICAL…" at bounding box center [361, 168] width 444 height 11
type input "Filtered Water, Dragon Fruit Puree Concentrate, Sugar, Natural Flavor, [MEDICAL…"
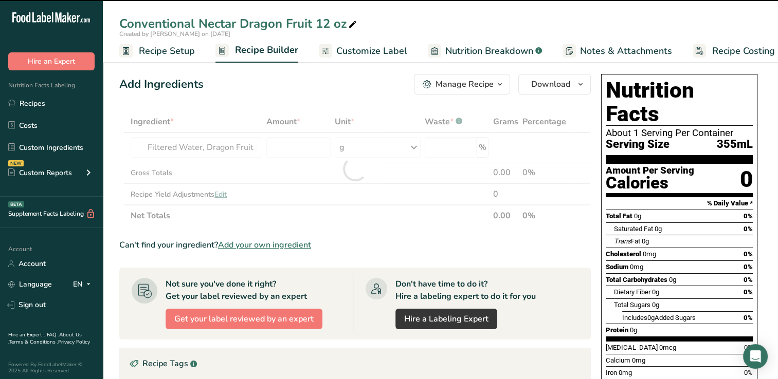
type input "0"
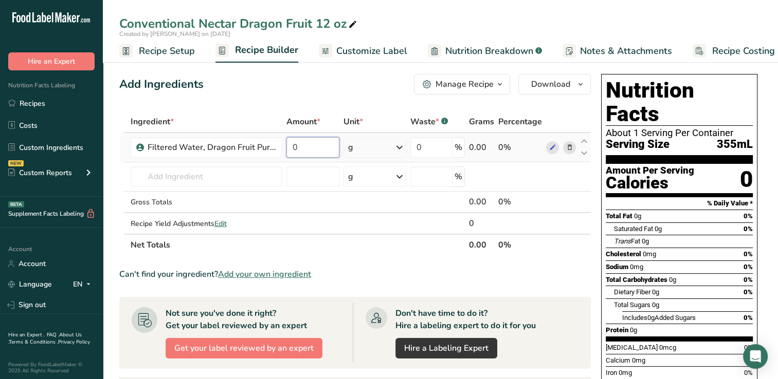
click at [300, 146] on input "0" at bounding box center [312, 147] width 53 height 21
type input "355"
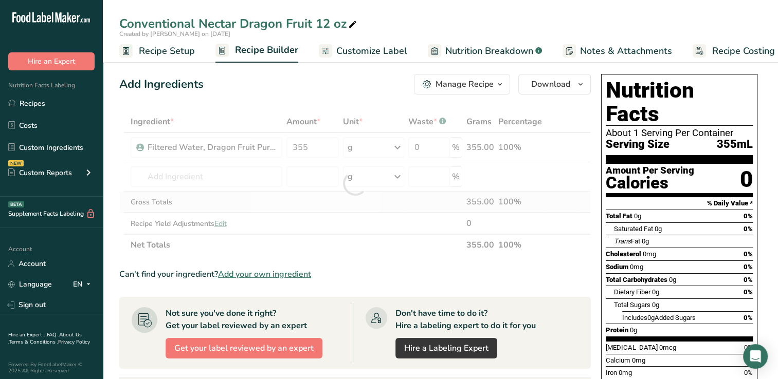
click at [304, 203] on div "Ingredient * Amount * Unit * Waste * .a-a{fill:#347362;}.b-a{fill:#fff;} Grams …" at bounding box center [354, 183] width 471 height 145
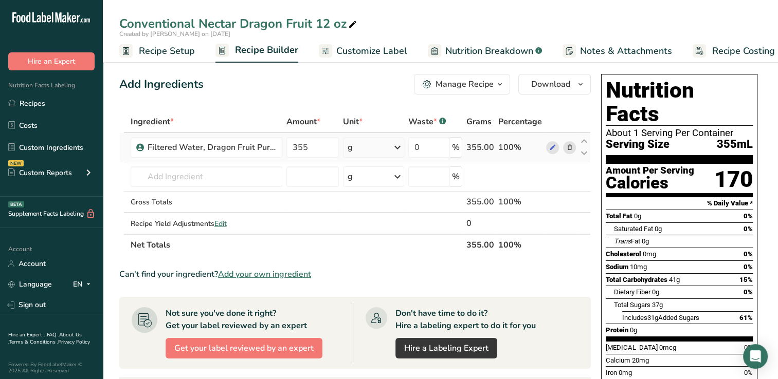
click at [399, 147] on icon at bounding box center [397, 147] width 12 height 19
click at [376, 227] on div "See more" at bounding box center [392, 229] width 86 height 11
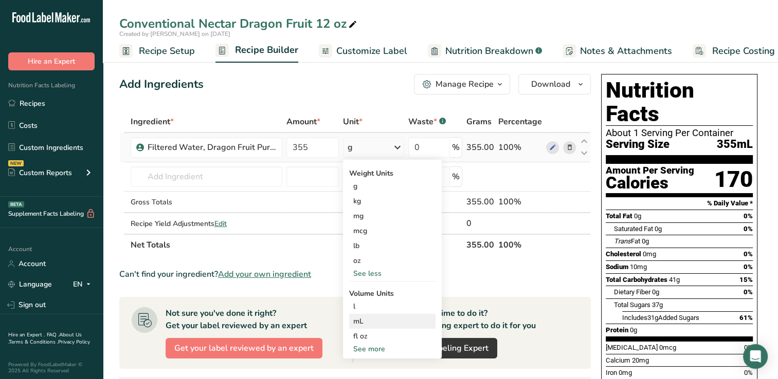
click at [360, 320] on div "mL" at bounding box center [392, 321] width 78 height 11
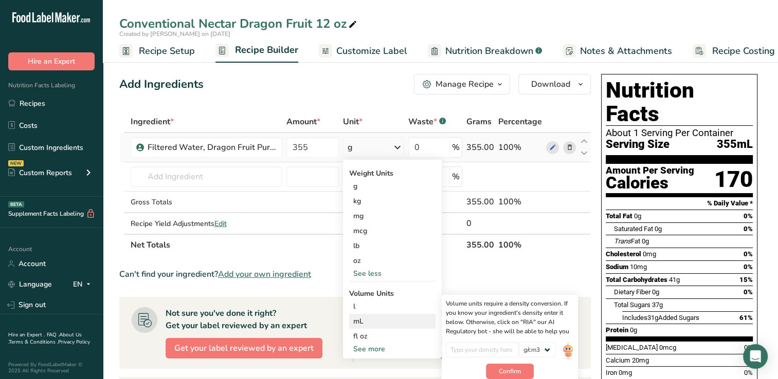
click at [359, 320] on div "mL" at bounding box center [392, 321] width 78 height 11
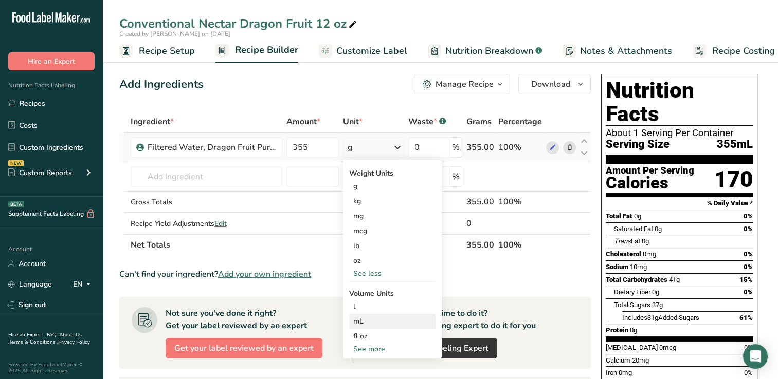
click at [355, 319] on div "mL" at bounding box center [392, 321] width 78 height 11
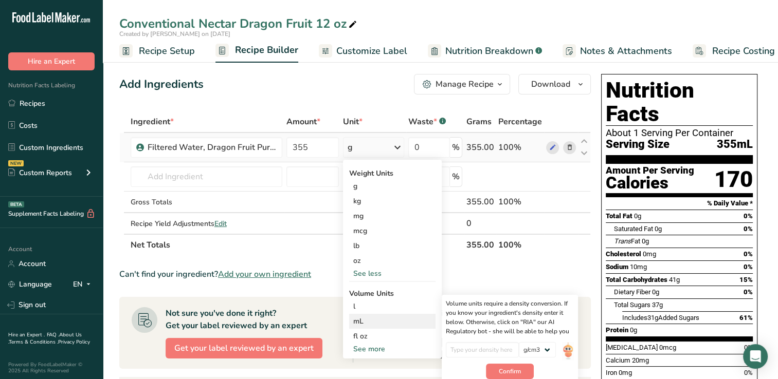
click at [358, 321] on div "mL" at bounding box center [392, 321] width 78 height 11
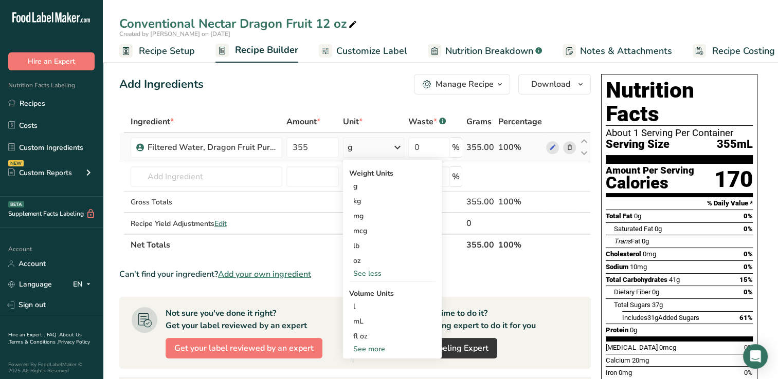
click at [398, 146] on icon at bounding box center [397, 147] width 12 height 19
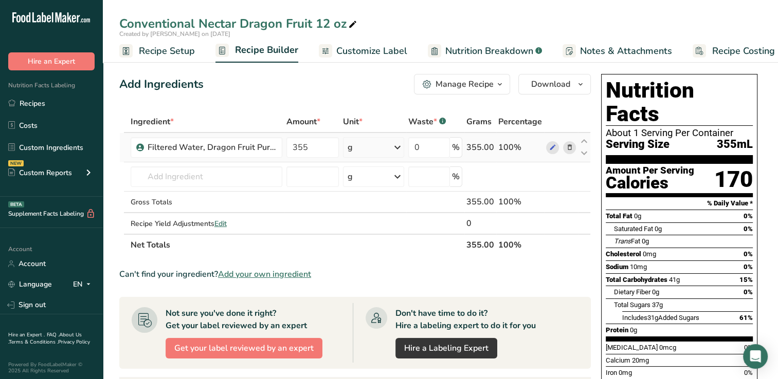
click at [399, 148] on icon at bounding box center [397, 147] width 12 height 19
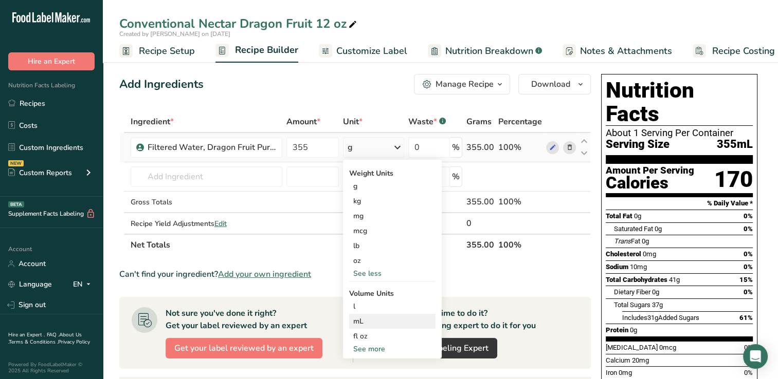
click at [357, 317] on div "mL" at bounding box center [392, 321] width 78 height 11
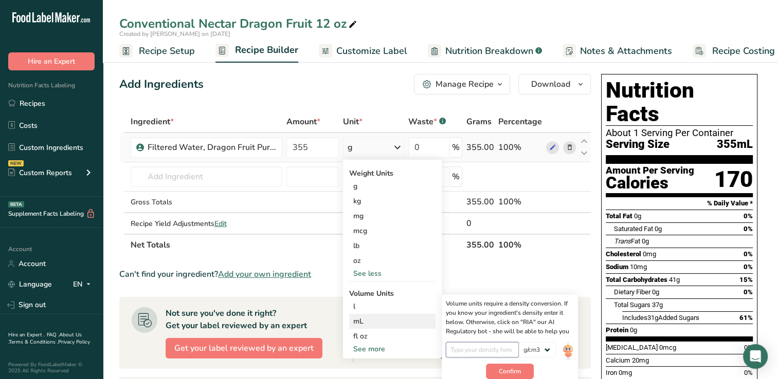
click at [457, 350] on input "number" at bounding box center [483, 349] width 74 height 15
type input "1.02"
drag, startPoint x: 506, startPoint y: 370, endPoint x: 494, endPoint y: 370, distance: 12.4
drag, startPoint x: 494, startPoint y: 370, endPoint x: 502, endPoint y: 370, distance: 7.7
click at [502, 370] on span "Confirm" at bounding box center [510, 371] width 22 height 9
